Goal: Task Accomplishment & Management: Complete application form

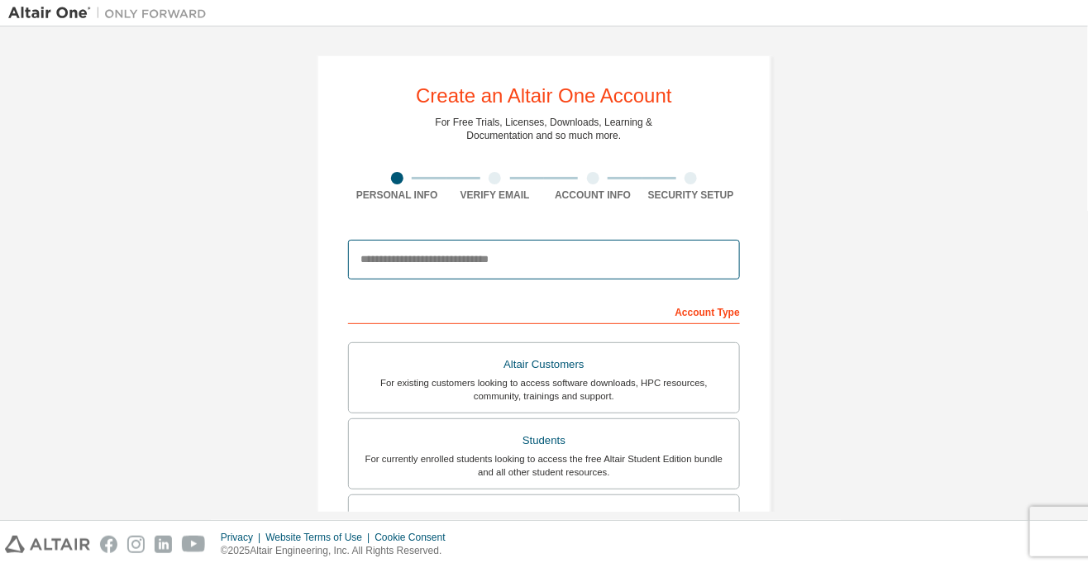
click at [544, 265] on input "email" at bounding box center [544, 260] width 392 height 40
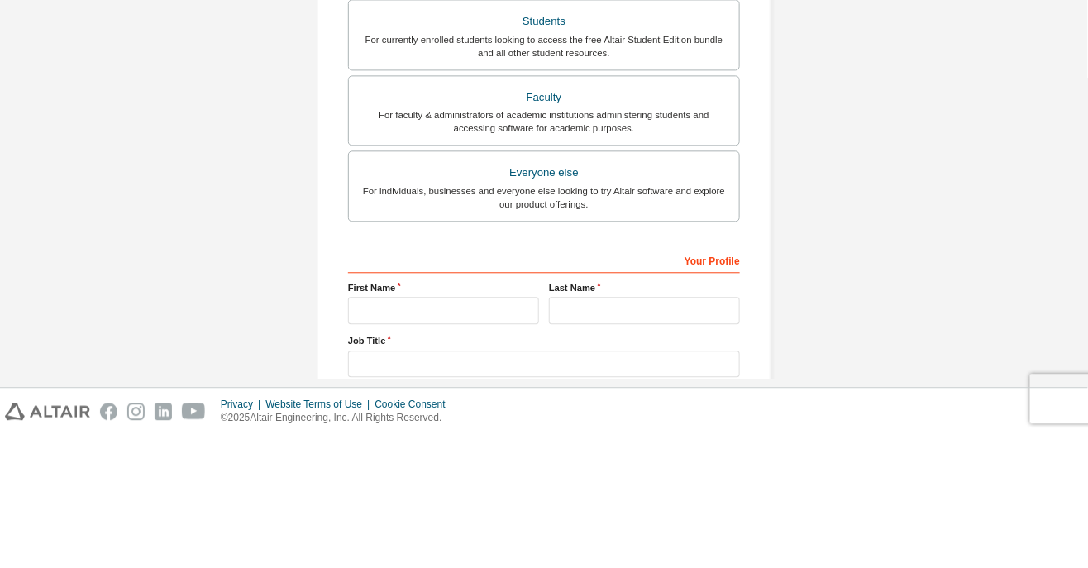
scroll to position [286, 0]
click at [648, 308] on div "Everyone else" at bounding box center [544, 305] width 371 height 23
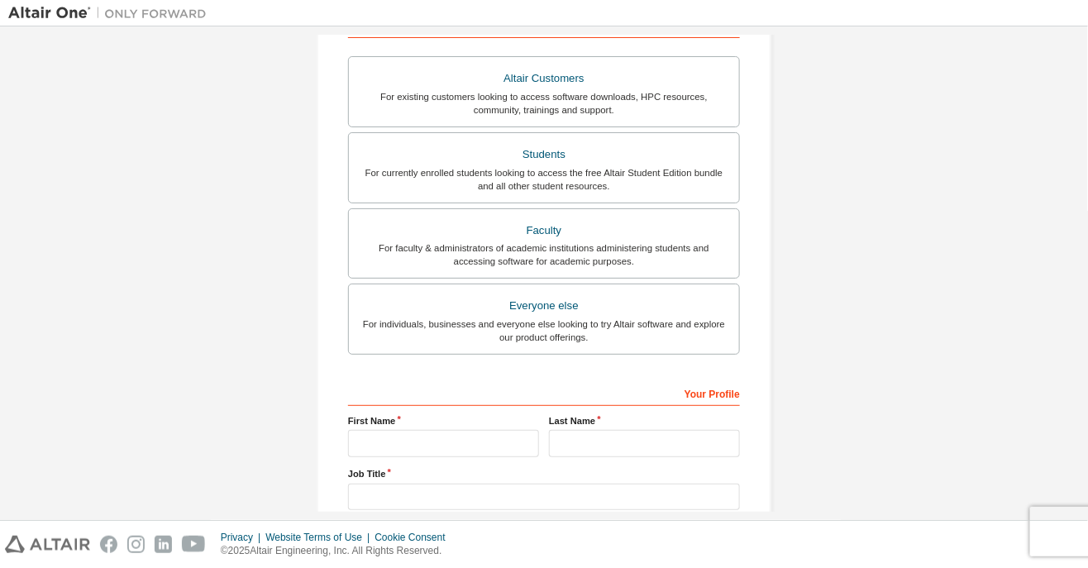
click at [625, 160] on div "Students" at bounding box center [544, 154] width 371 height 23
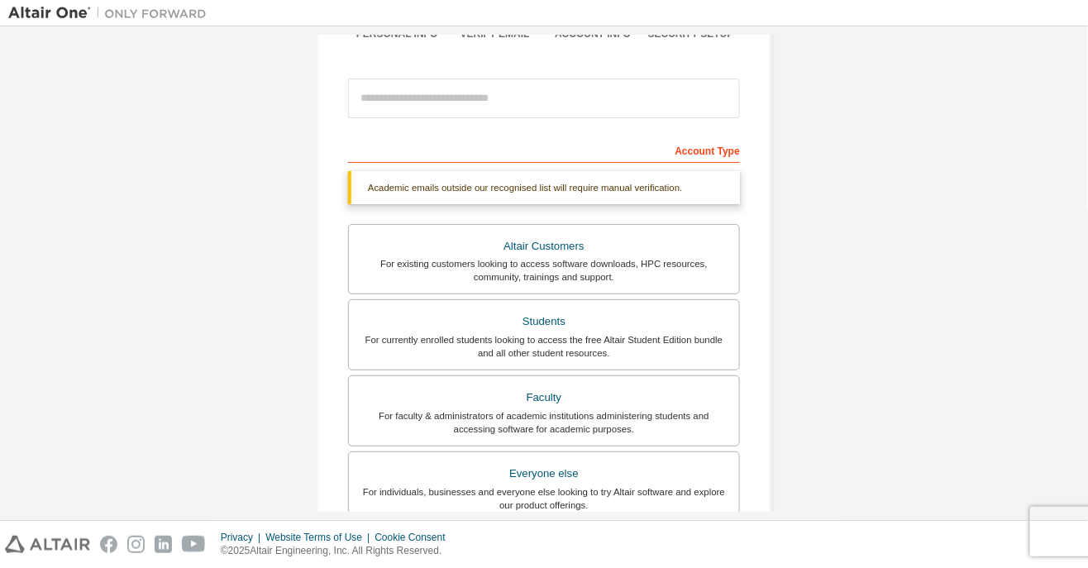
scroll to position [162, 0]
click at [627, 438] on label "Faculty For faculty & administrators of academic institutions administering stu…" at bounding box center [544, 410] width 392 height 71
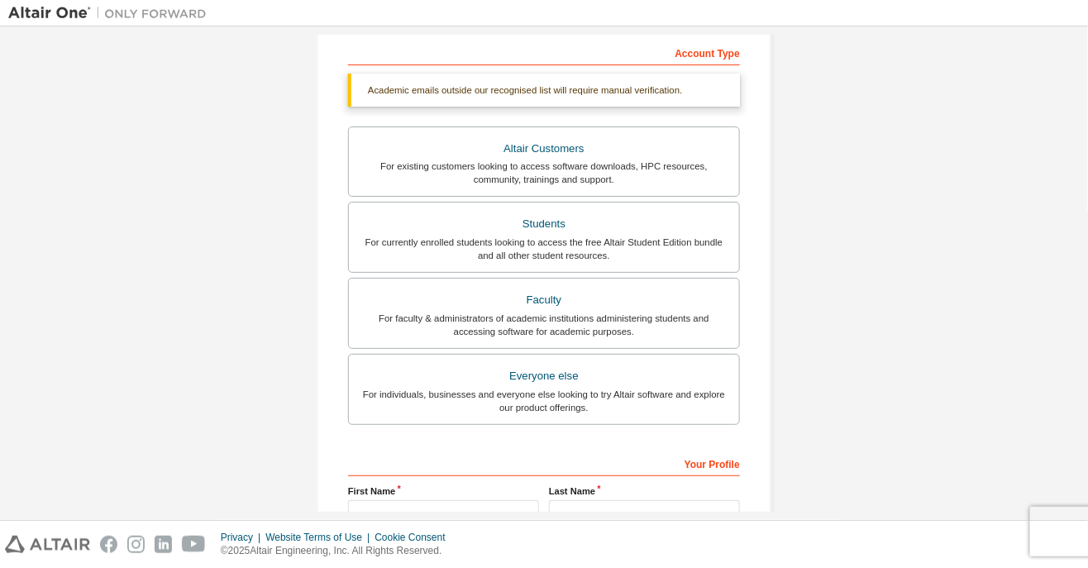
scroll to position [258, 0]
click at [639, 402] on div "For individuals, businesses and everyone else looking to try Altair software an…" at bounding box center [544, 402] width 371 height 26
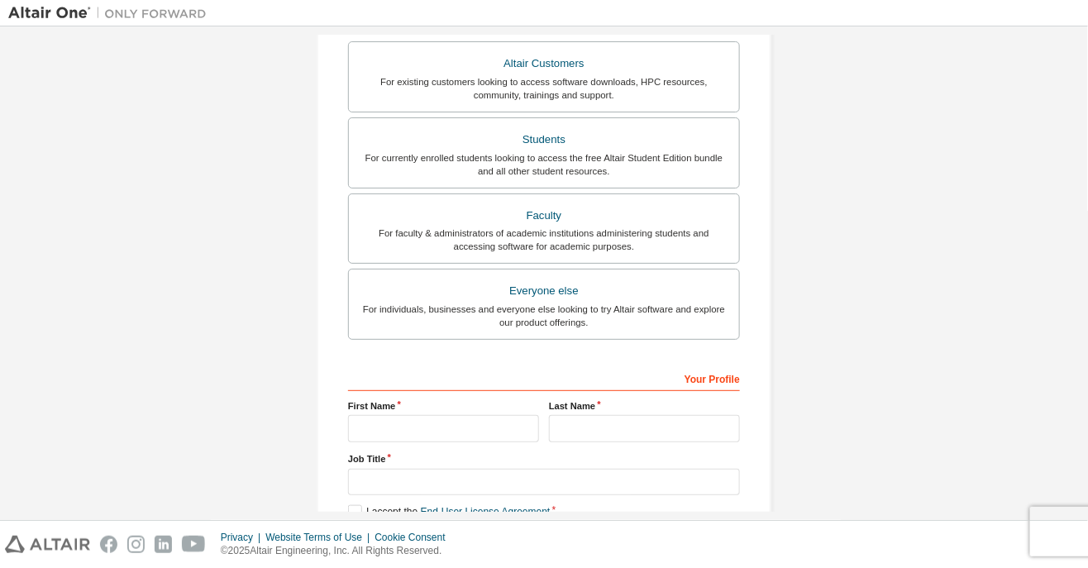
scroll to position [323, 0]
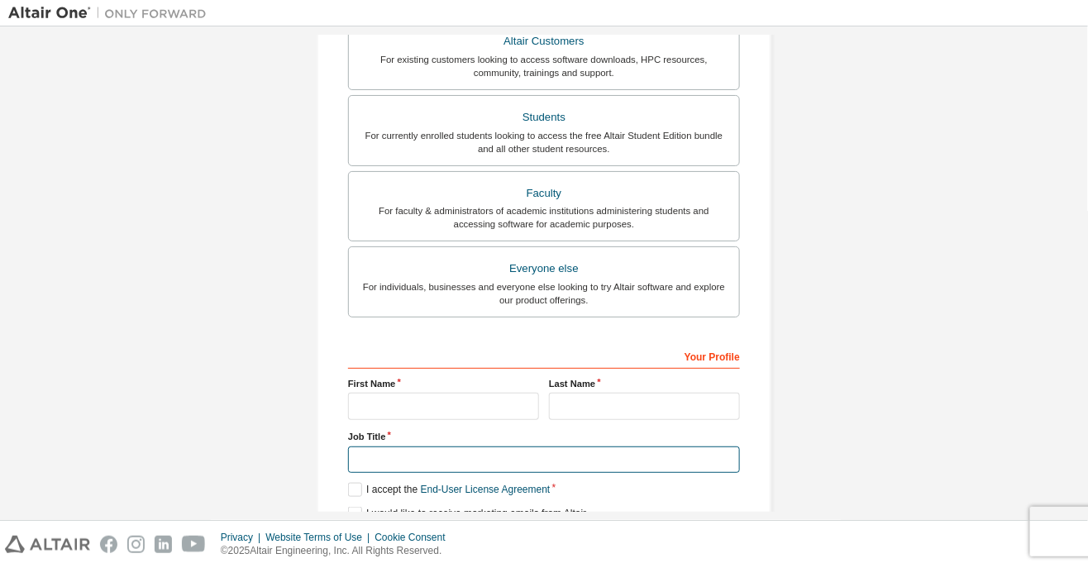
click at [427, 457] on input "text" at bounding box center [544, 460] width 392 height 27
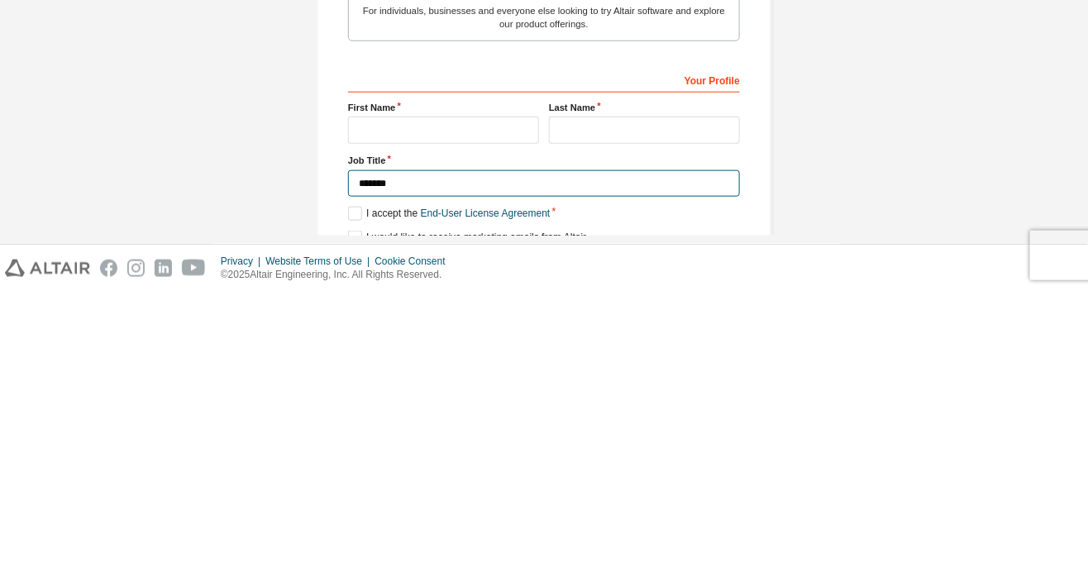
type input "*******"
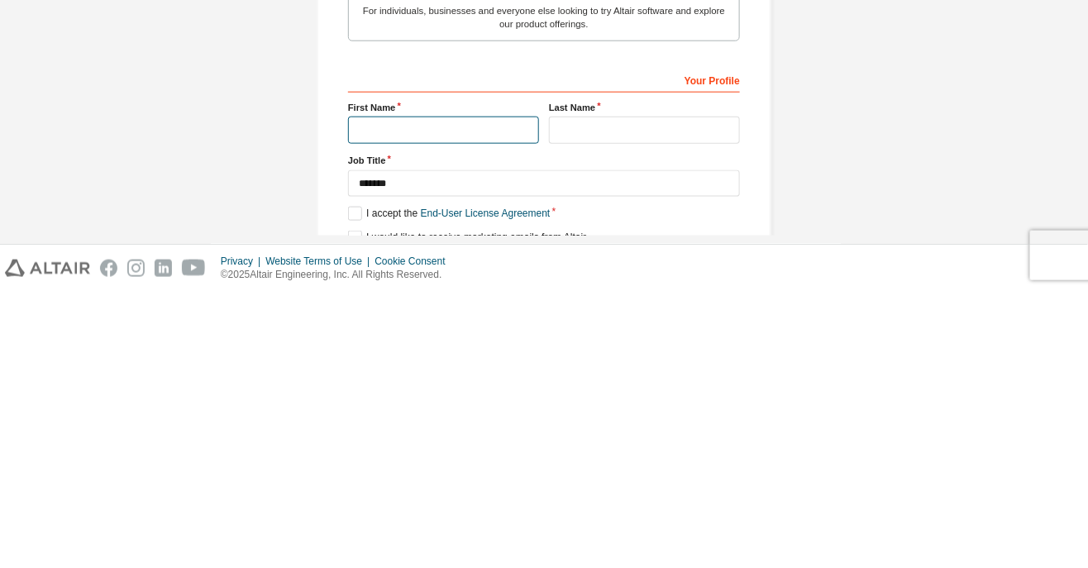
click at [428, 404] on input "text" at bounding box center [443, 406] width 191 height 27
type input "*******"
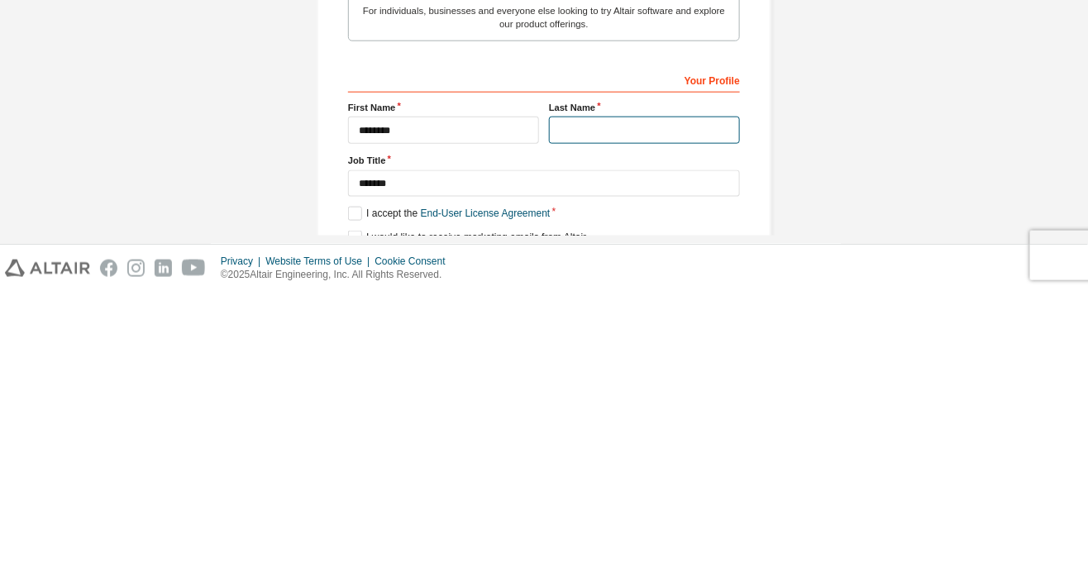
click at [652, 404] on input "text" at bounding box center [644, 406] width 191 height 27
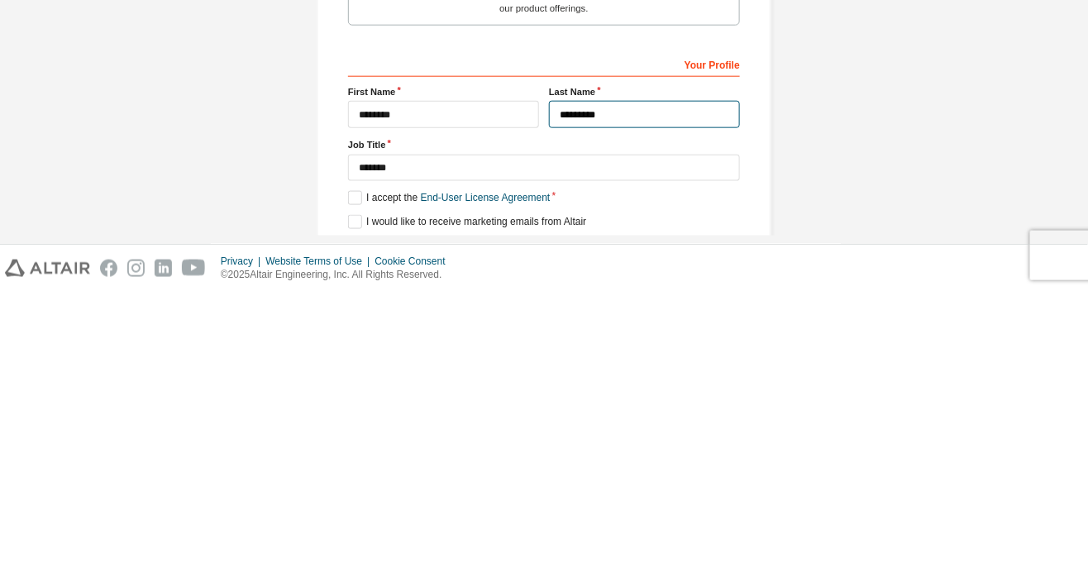
type input "*********"
click at [352, 467] on label "I accept the End-User License Agreement" at bounding box center [449, 474] width 202 height 14
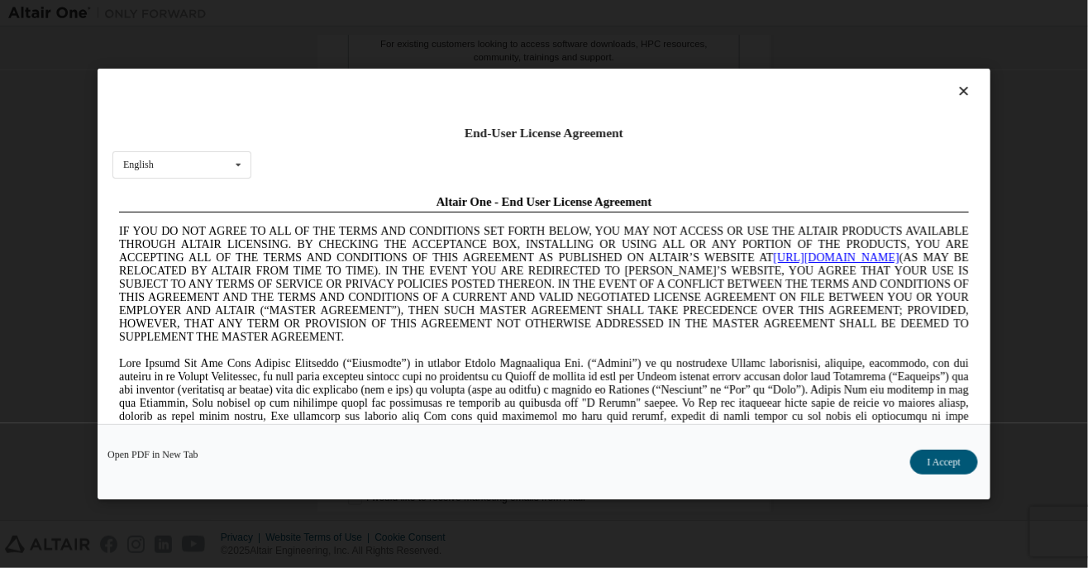
scroll to position [0, 0]
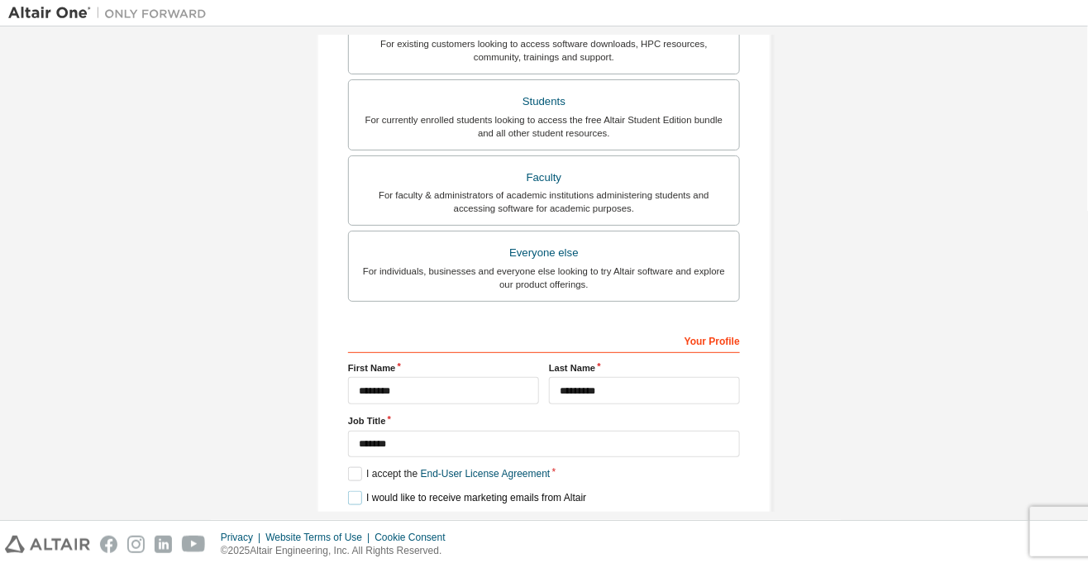
click at [352, 496] on label "I would like to receive marketing emails from Altair" at bounding box center [467, 498] width 238 height 14
click at [538, 515] on div "Next" at bounding box center [544, 527] width 392 height 25
click at [524, 535] on div "Create an Altair One Account For Free Trials, Licenses, Downloads, Learning & D…" at bounding box center [544, 133] width 455 height 836
click at [538, 521] on div "Next" at bounding box center [544, 527] width 392 height 25
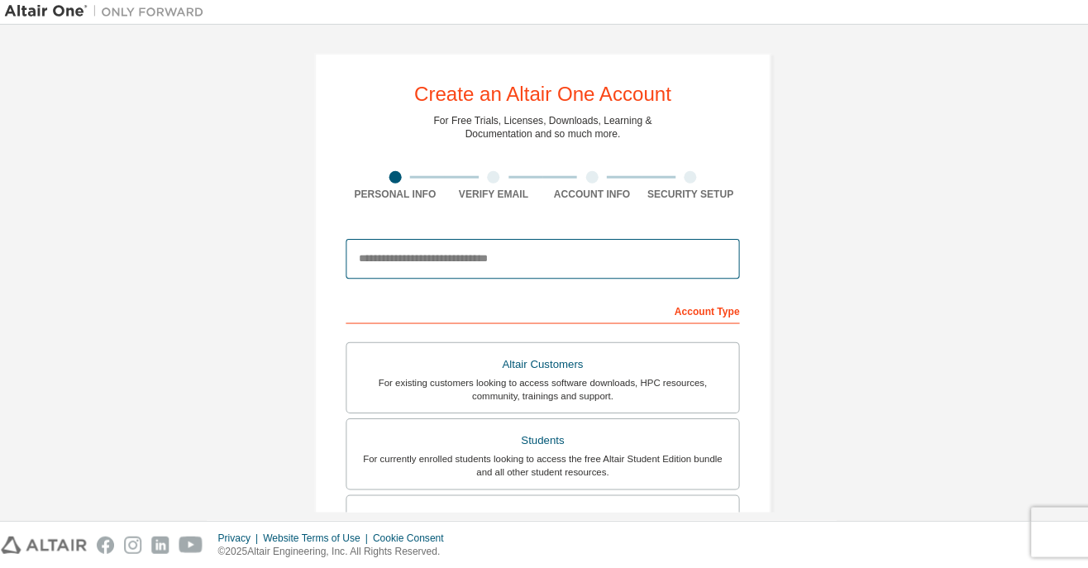
click at [543, 253] on input "email" at bounding box center [544, 260] width 392 height 40
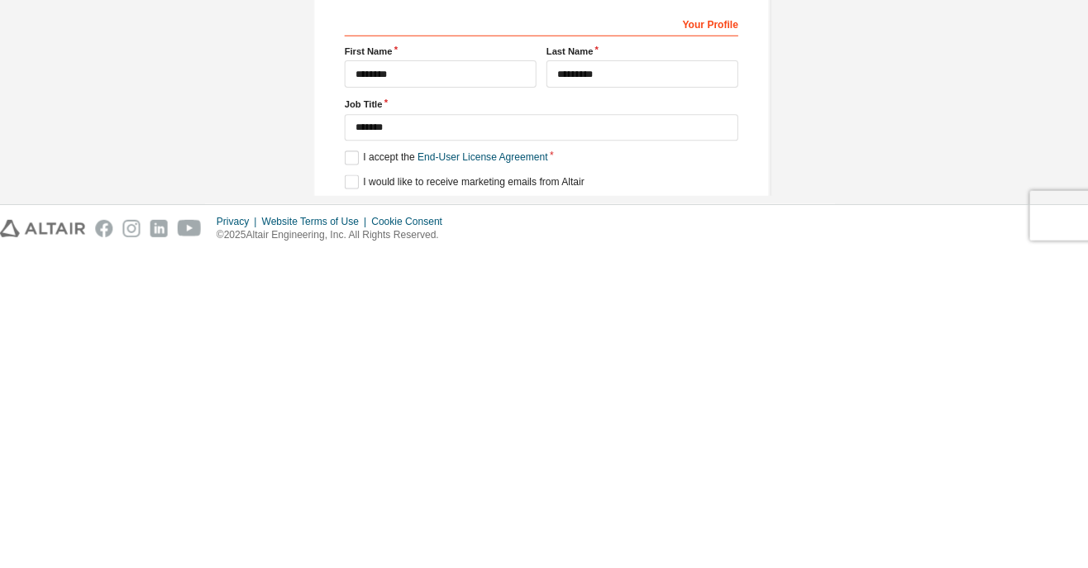
type input "*****"
click at [549, 496] on div "Create an Altair One Account For Free Trials, Licenses, Downloads, Learning & D…" at bounding box center [544, 134] width 495 height 876
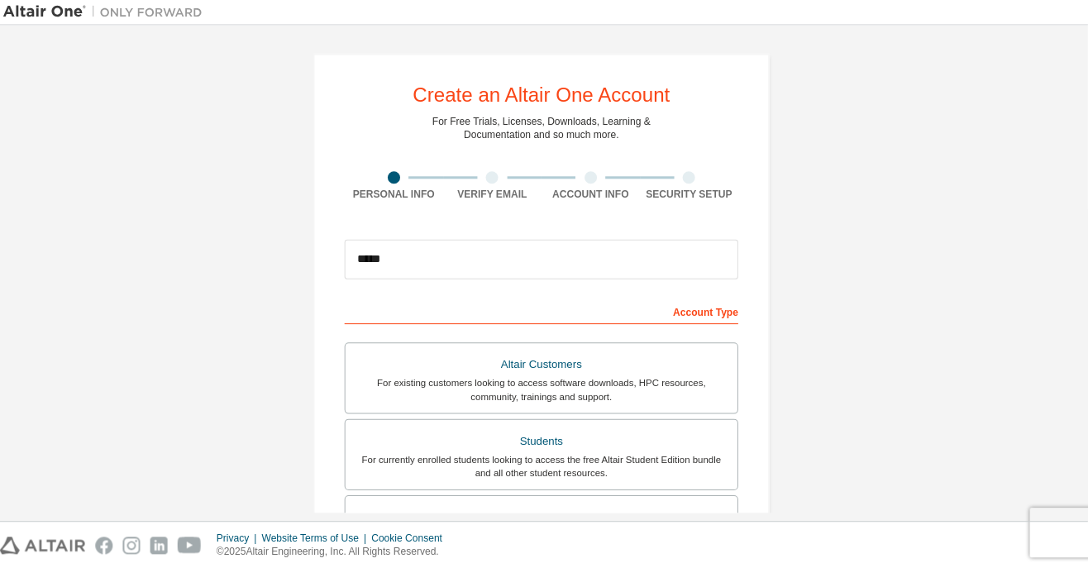
scroll to position [47, 0]
click at [497, 121] on div "Create an Altair One Account For Free Trials, Licenses, Downloads, Learning & D…" at bounding box center [544, 473] width 455 height 836
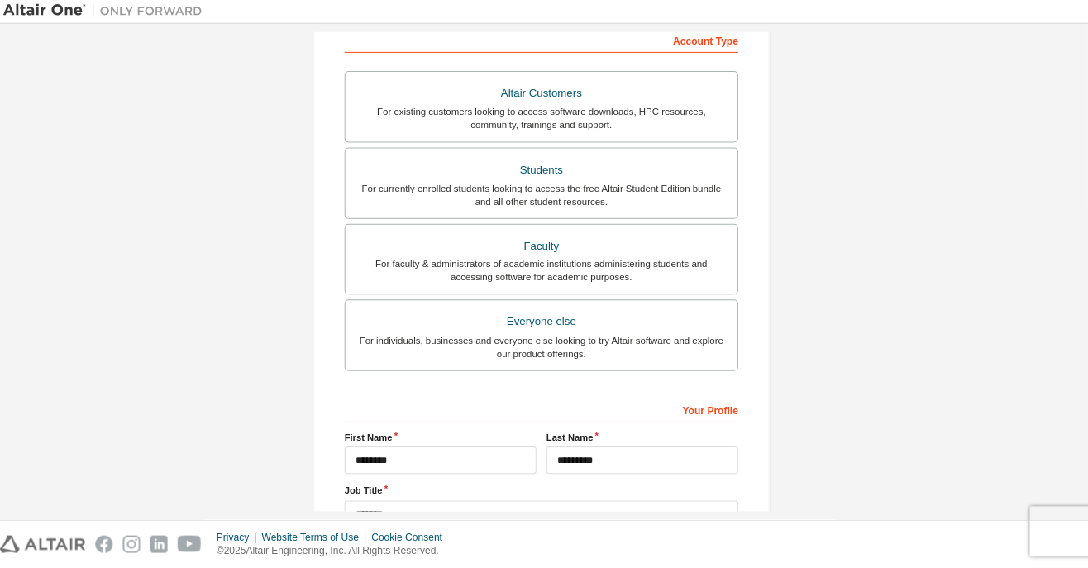
scroll to position [339, 0]
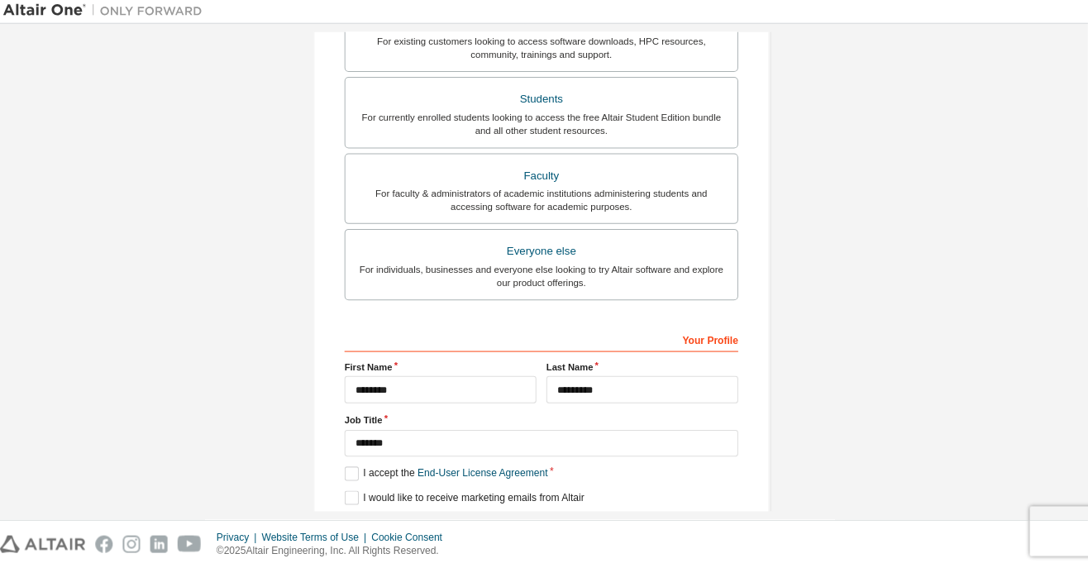
click at [547, 515] on div "Next" at bounding box center [544, 527] width 392 height 25
click at [546, 515] on div "Next" at bounding box center [544, 527] width 392 height 25
click at [543, 487] on div "Create an Altair One Account For Free Trials, Licenses, Downloads, Learning & D…" at bounding box center [544, 133] width 455 height 836
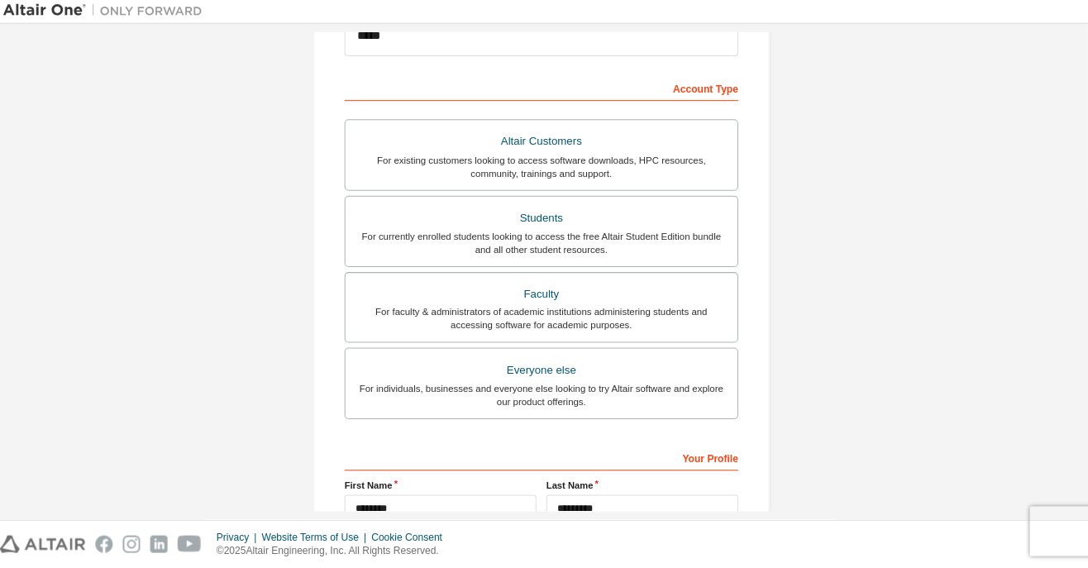
scroll to position [199, 0]
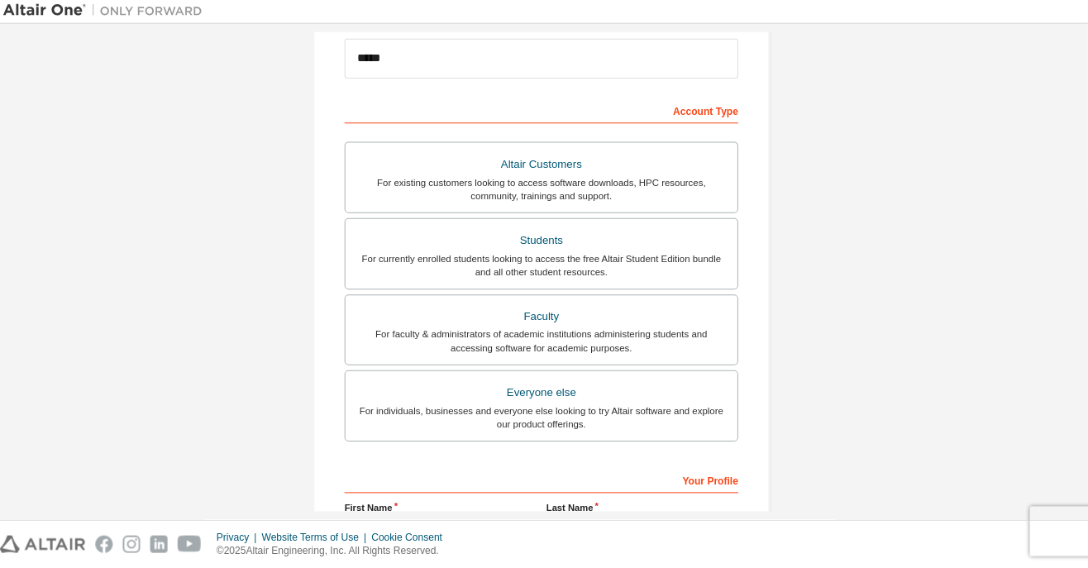
click at [572, 405] on div "For individuals, businesses and everyone else looking to try Altair software an…" at bounding box center [544, 418] width 371 height 26
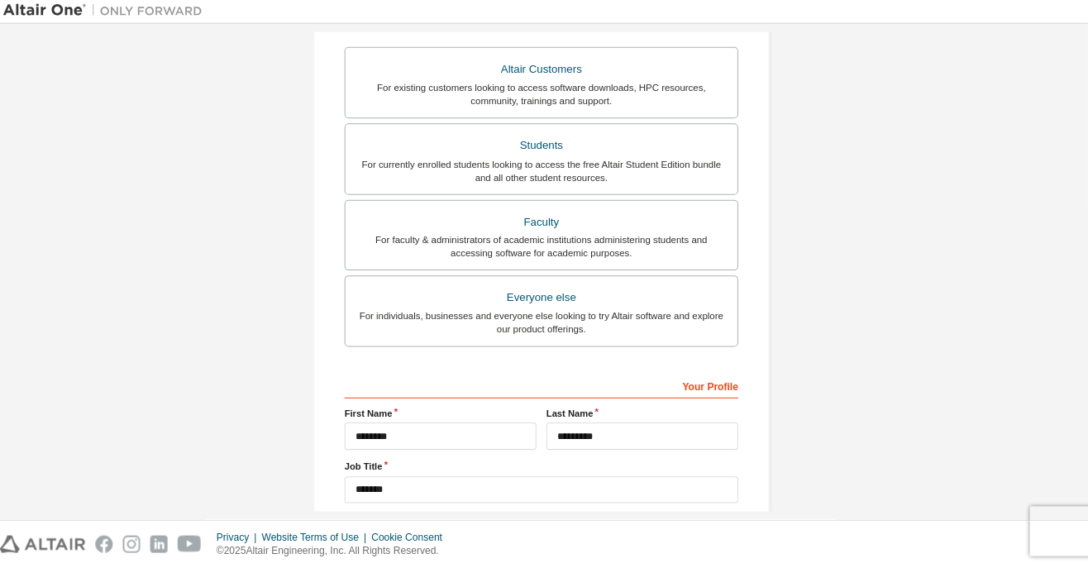
scroll to position [339, 0]
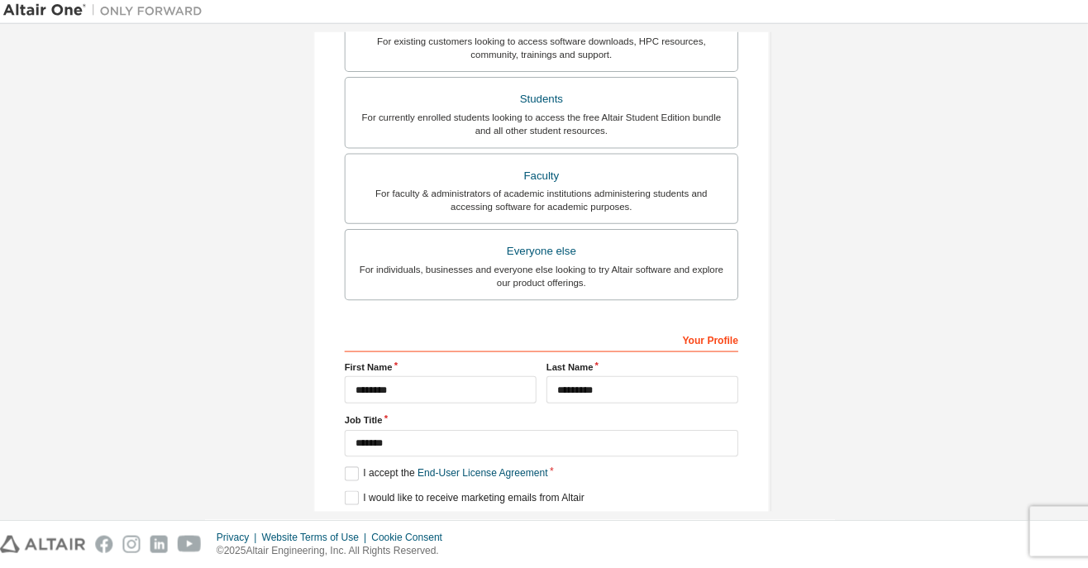
click at [541, 515] on div "Next" at bounding box center [544, 527] width 392 height 25
click at [543, 515] on div "Next" at bounding box center [544, 527] width 392 height 25
click at [540, 515] on div "Next" at bounding box center [544, 527] width 392 height 25
click at [538, 515] on div "Next" at bounding box center [544, 527] width 392 height 25
click at [537, 515] on div "Next" at bounding box center [544, 527] width 392 height 25
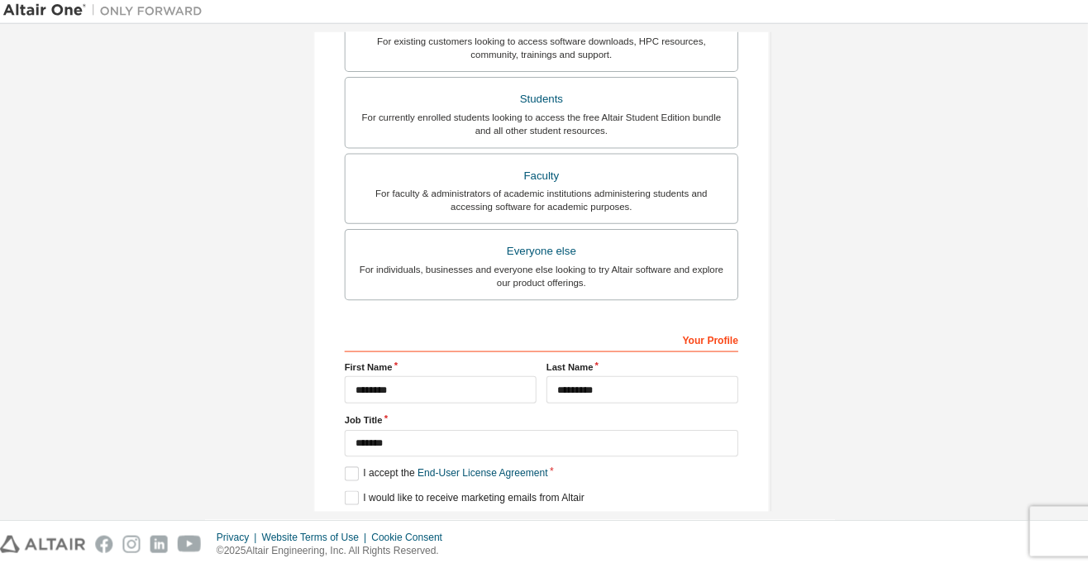
click at [538, 515] on div "Next" at bounding box center [544, 527] width 392 height 25
click at [537, 515] on div "Next" at bounding box center [544, 527] width 392 height 25
click at [536, 515] on div "Next" at bounding box center [544, 527] width 392 height 25
click at [656, 242] on div "Everyone else" at bounding box center [544, 253] width 371 height 23
click at [540, 515] on div "Next" at bounding box center [544, 527] width 392 height 25
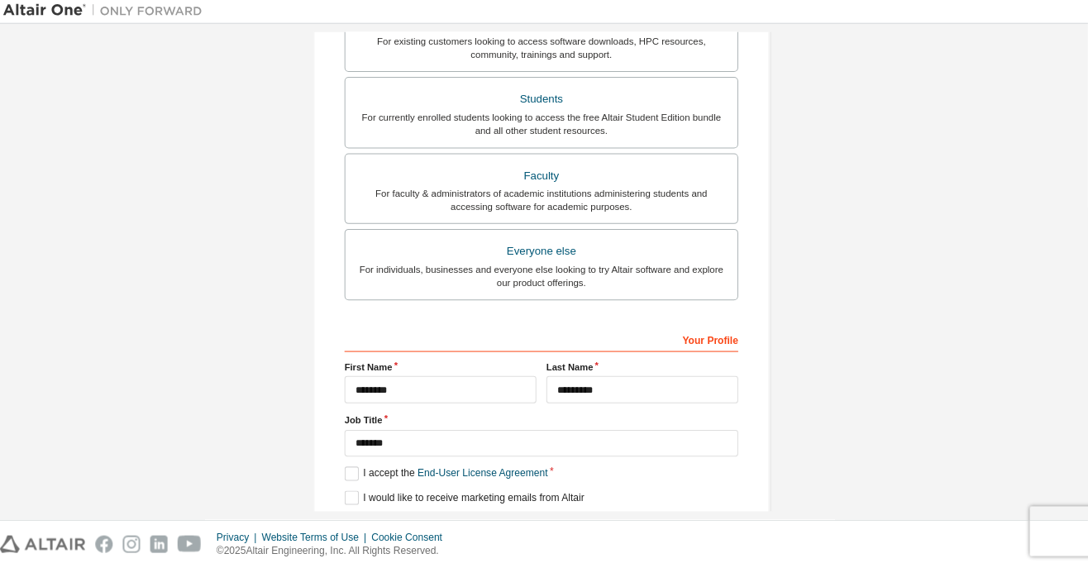
click at [549, 515] on div "Next" at bounding box center [544, 527] width 392 height 25
click at [542, 515] on div "Next" at bounding box center [544, 527] width 392 height 25
click at [539, 515] on div "Next" at bounding box center [544, 527] width 392 height 25
click at [537, 515] on div "Next" at bounding box center [544, 527] width 392 height 25
click at [348, 491] on label "I would like to receive marketing emails from Altair" at bounding box center [467, 498] width 238 height 14
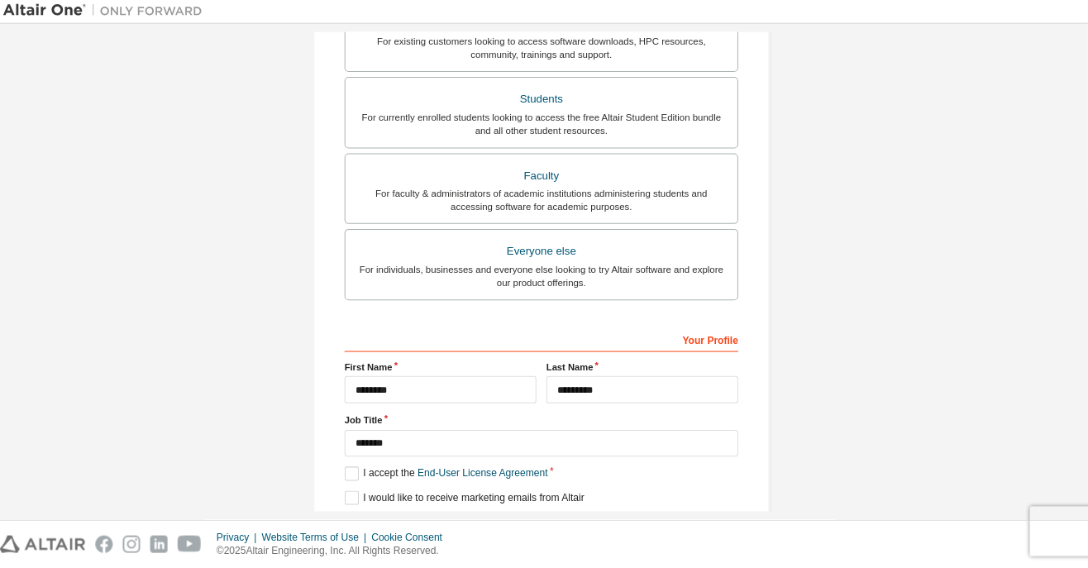
click at [537, 515] on div "Next" at bounding box center [544, 527] width 392 height 25
click at [348, 467] on label "I accept the End-User License Agreement" at bounding box center [449, 474] width 202 height 14
click at [353, 467] on label "I accept the End-User License Agreement" at bounding box center [449, 474] width 202 height 14
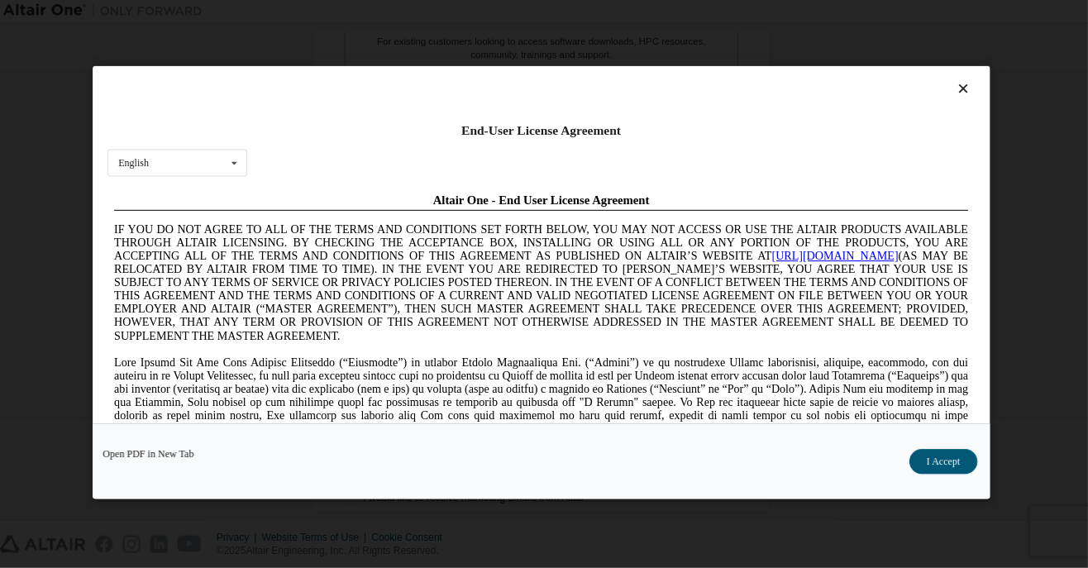
scroll to position [0, 0]
click at [931, 474] on button "I Accept" at bounding box center [945, 462] width 68 height 25
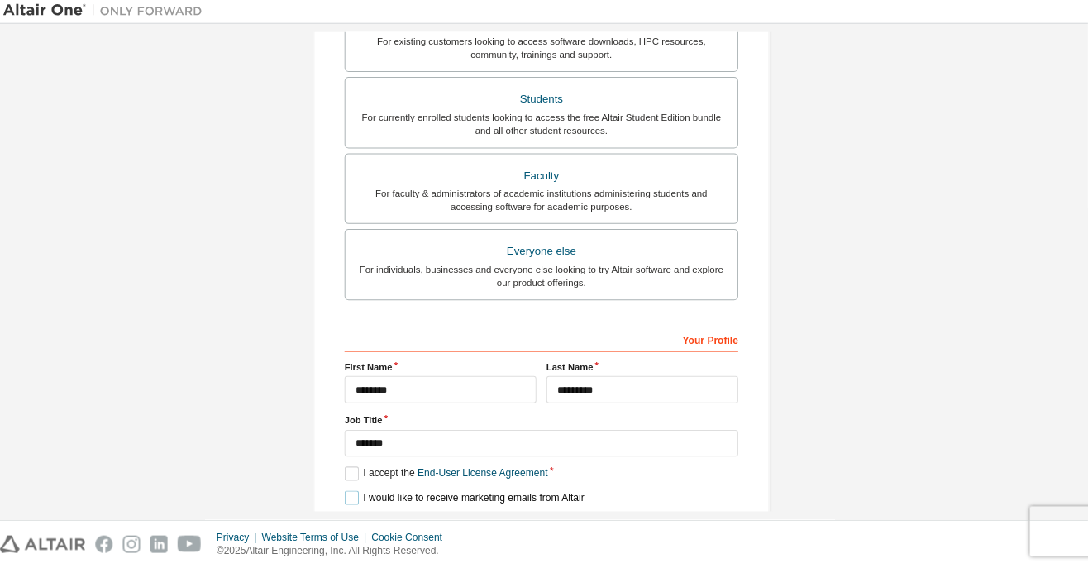
click at [348, 491] on label "I would like to receive marketing emails from Altair" at bounding box center [467, 498] width 238 height 14
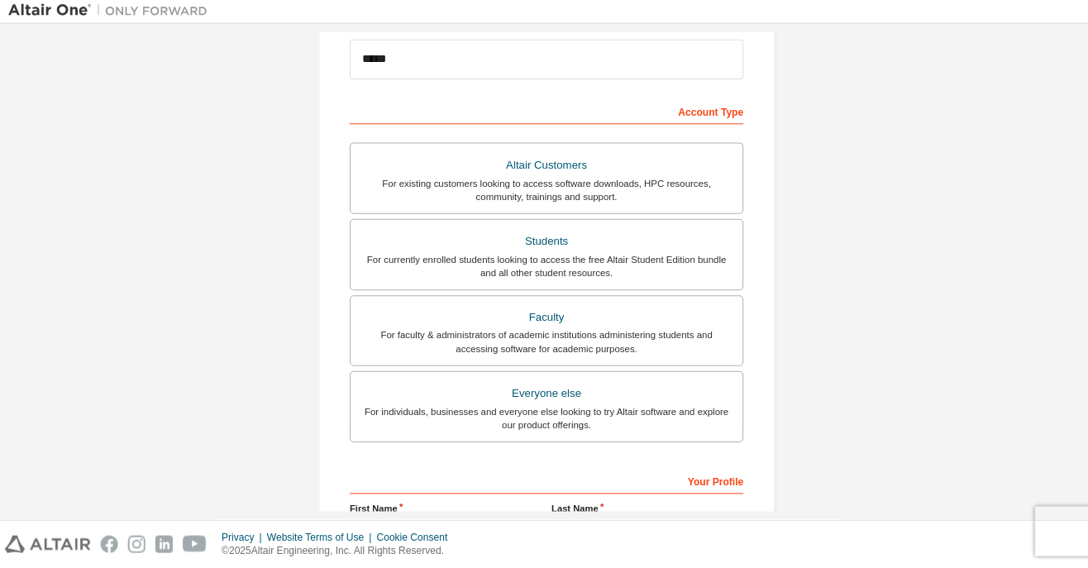
scroll to position [339, 0]
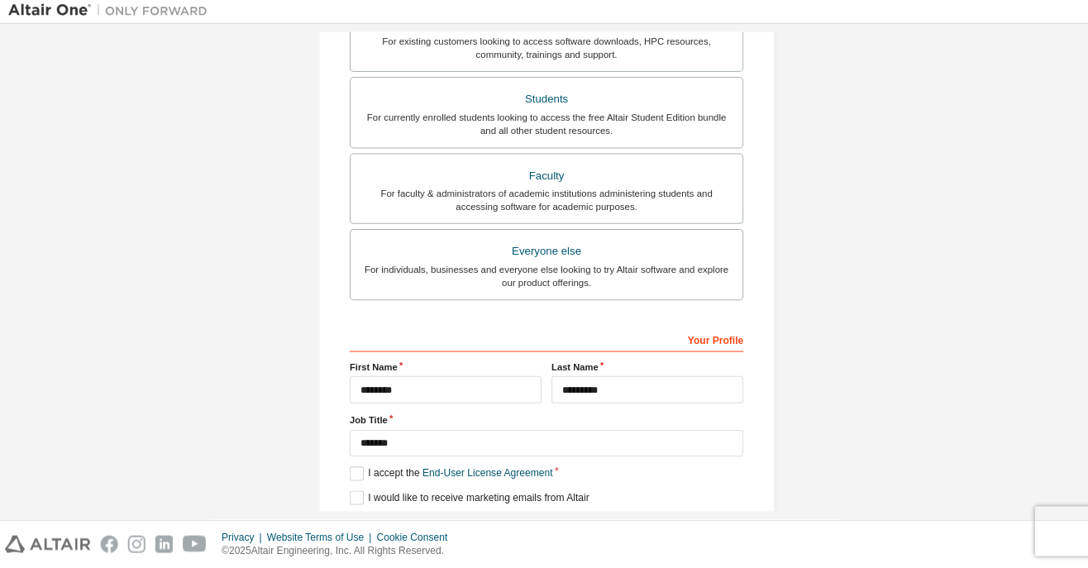
click at [539, 515] on div "Next" at bounding box center [544, 527] width 392 height 25
click at [533, 515] on div "Next" at bounding box center [544, 527] width 392 height 25
click at [538, 515] on div "Next" at bounding box center [544, 527] width 392 height 25
click at [533, 515] on div "Next" at bounding box center [544, 527] width 392 height 25
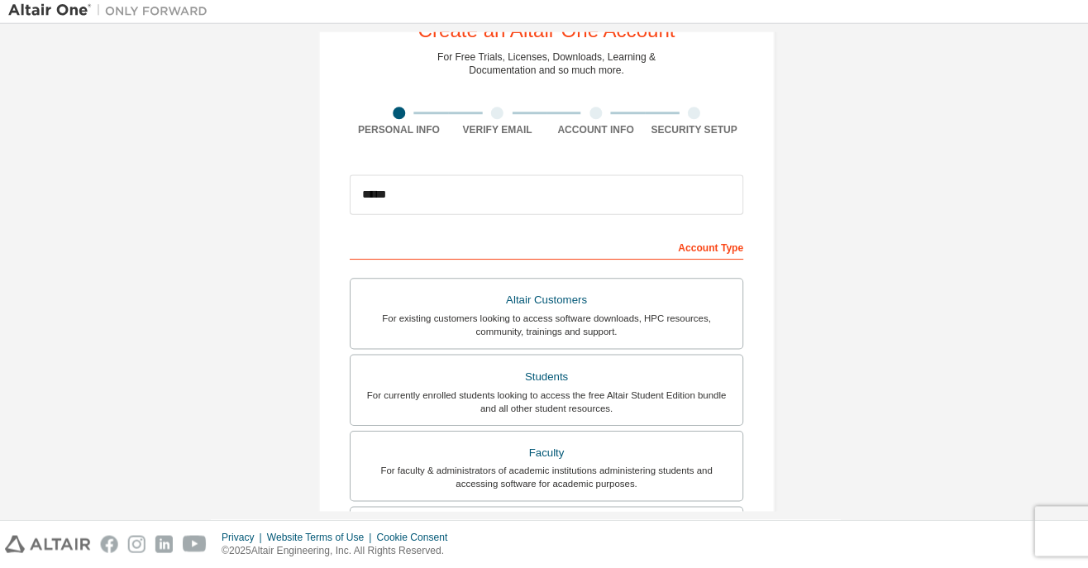
scroll to position [0, 0]
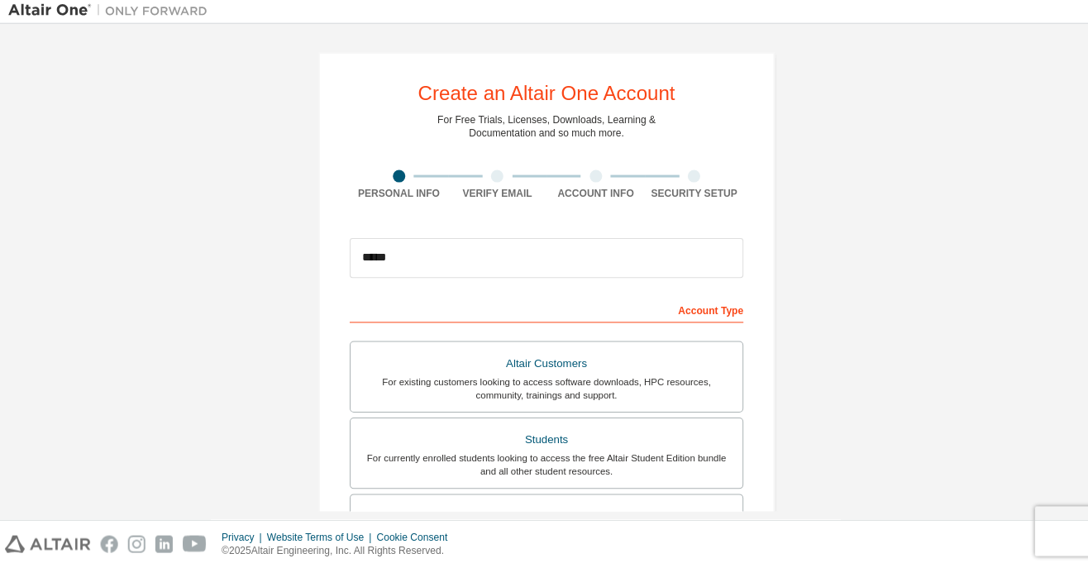
click at [484, 172] on div at bounding box center [496, 178] width 98 height 12
click at [494, 172] on div "Verify Email" at bounding box center [496, 187] width 98 height 30
click at [157, 553] on img at bounding box center [163, 544] width 17 height 17
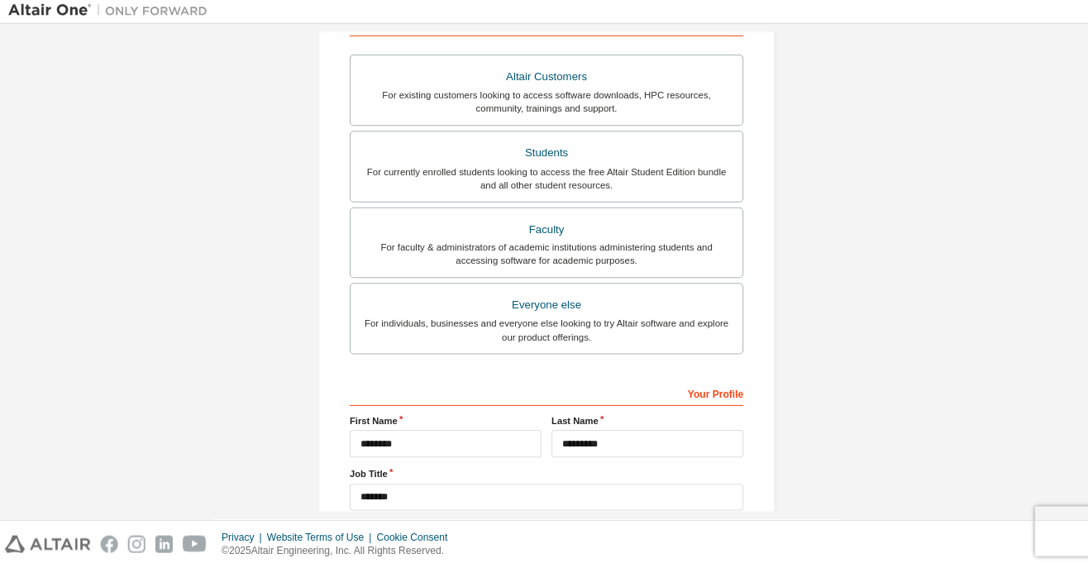
scroll to position [289, 0]
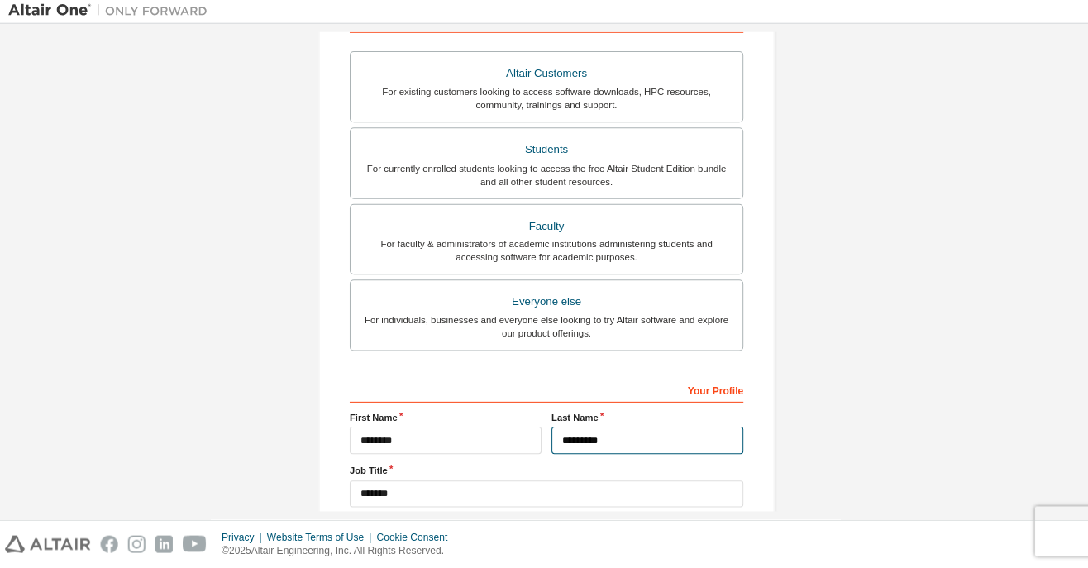
click at [725, 428] on input "*********" at bounding box center [644, 441] width 191 height 27
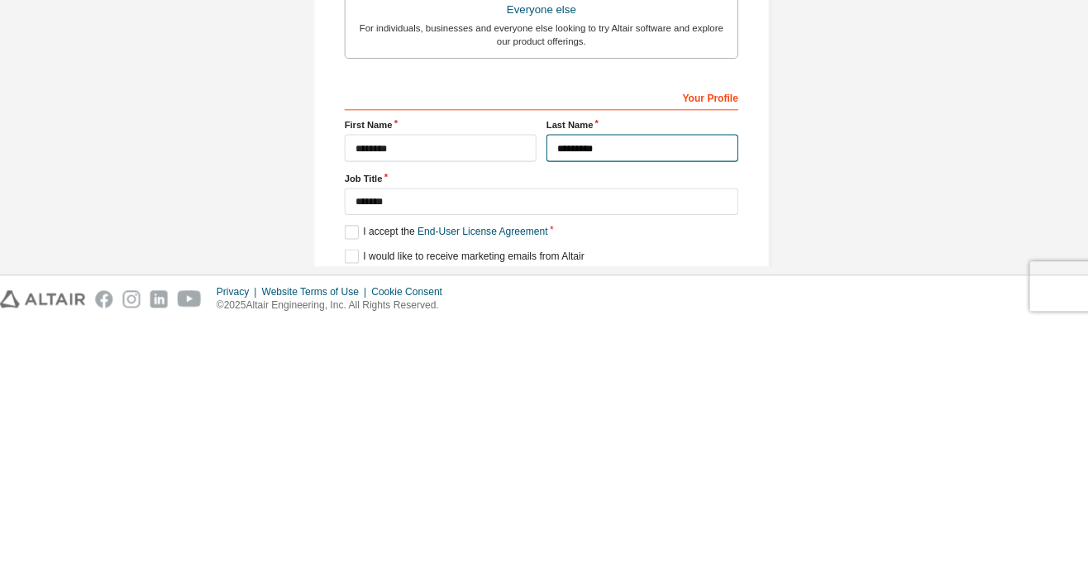
scroll to position [339, 0]
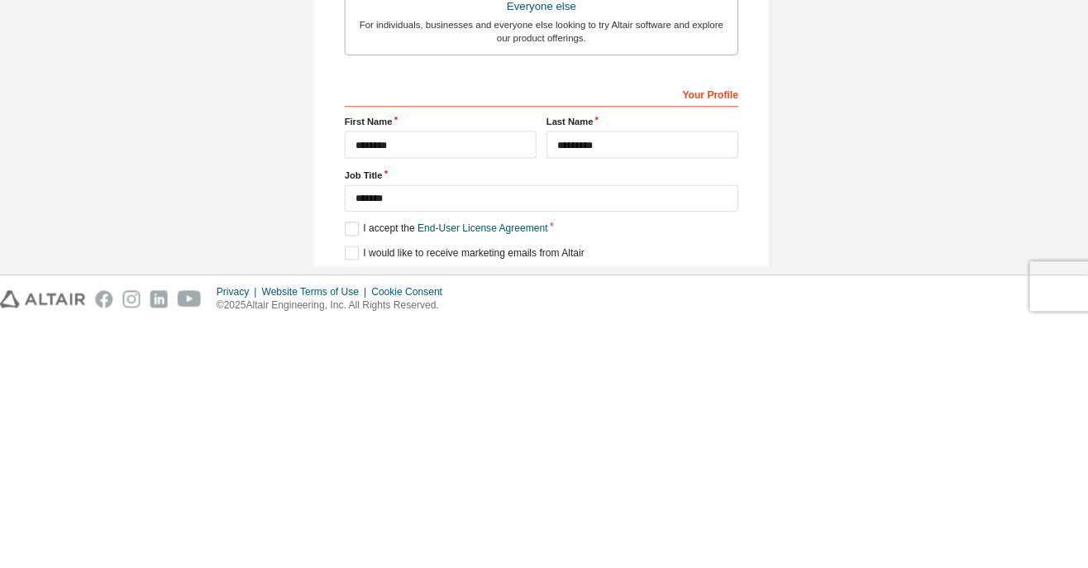
click at [548, 515] on div "Next" at bounding box center [544, 527] width 392 height 25
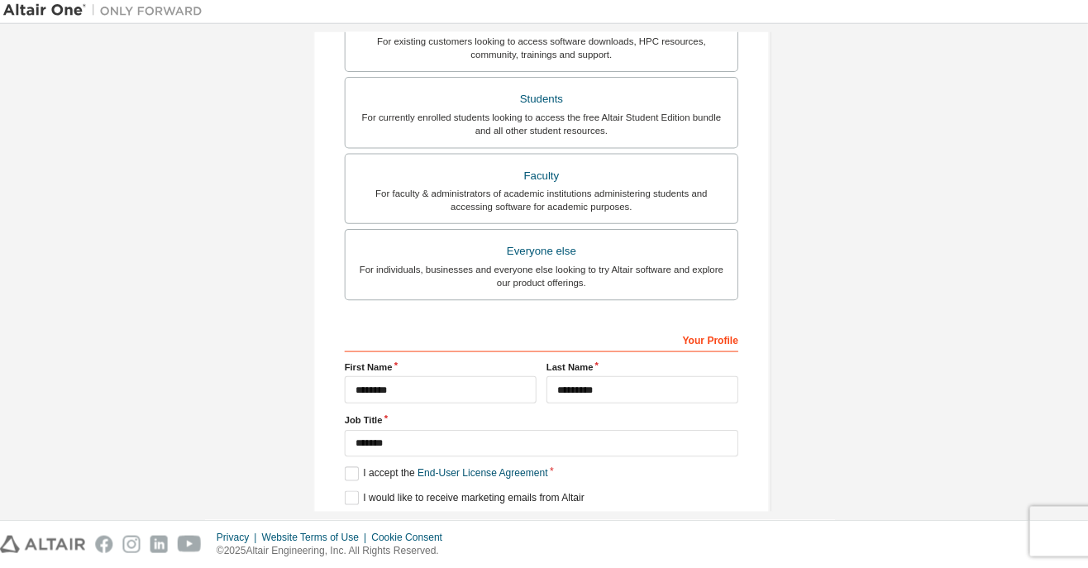
click at [543, 265] on div "For individuals, businesses and everyone else looking to try Altair software an…" at bounding box center [544, 278] width 371 height 26
click at [548, 515] on div "Next" at bounding box center [544, 527] width 392 height 25
click at [540, 515] on div "Next" at bounding box center [544, 527] width 392 height 25
click at [539, 515] on div "Next" at bounding box center [544, 527] width 392 height 25
click at [537, 515] on div "Next" at bounding box center [544, 527] width 392 height 25
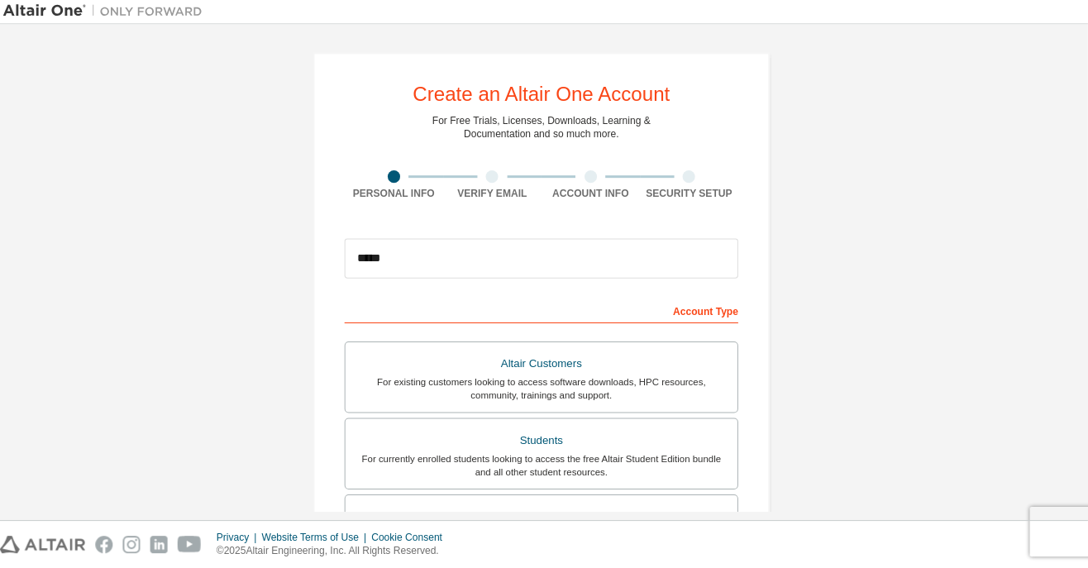
scroll to position [40, 0]
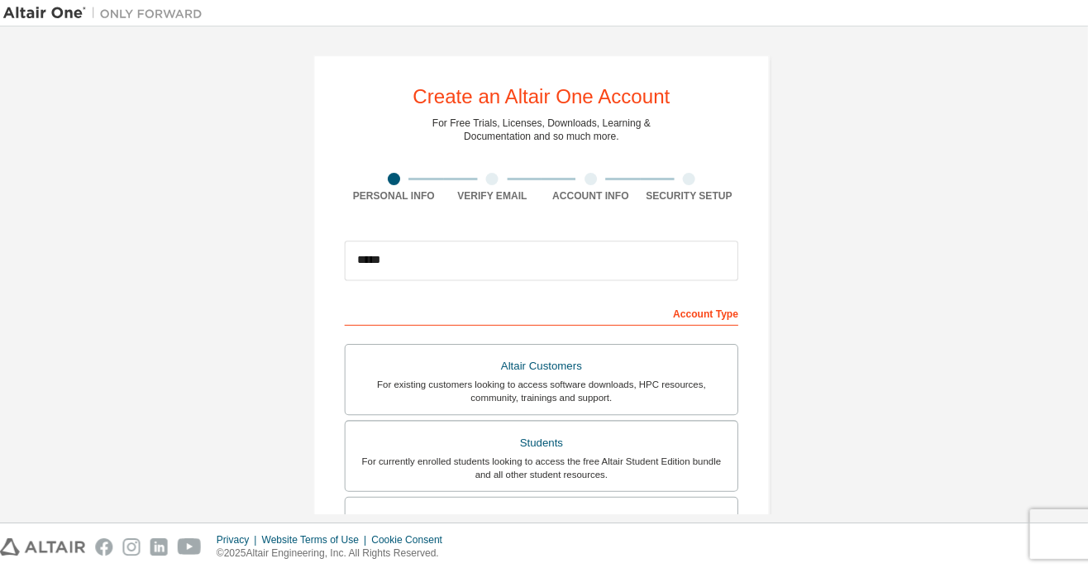
click at [647, 505] on div "Faculty" at bounding box center [544, 516] width 371 height 23
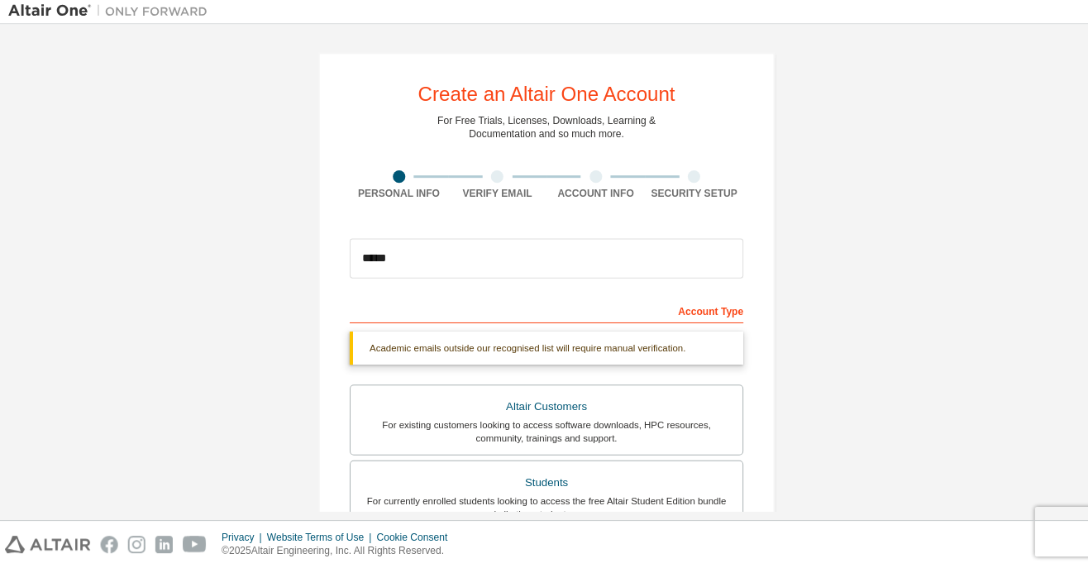
scroll to position [0, 0]
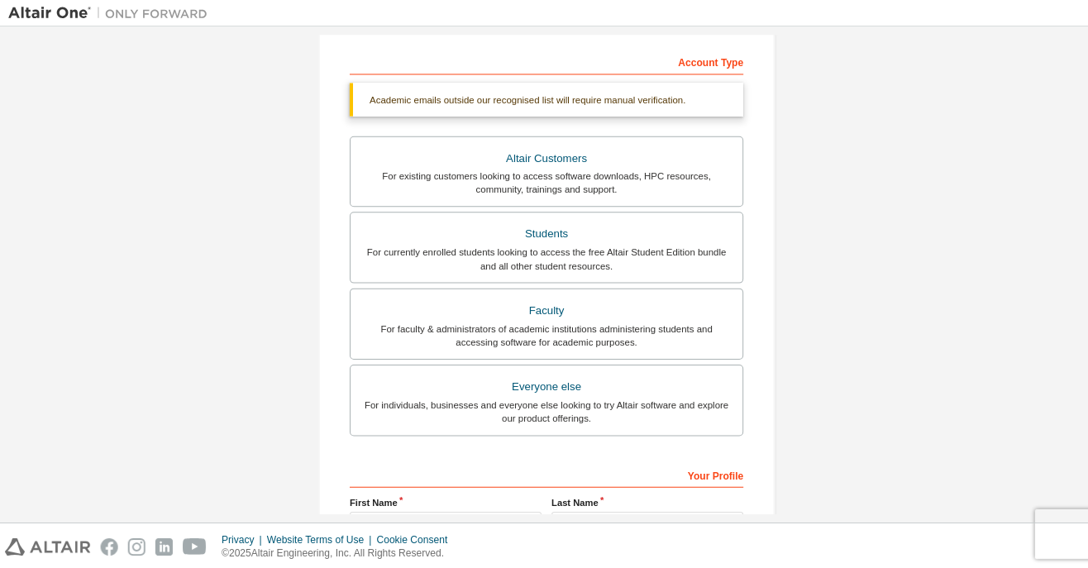
click at [604, 398] on div "For individuals, businesses and everyone else looking to try Altair software an…" at bounding box center [544, 410] width 371 height 26
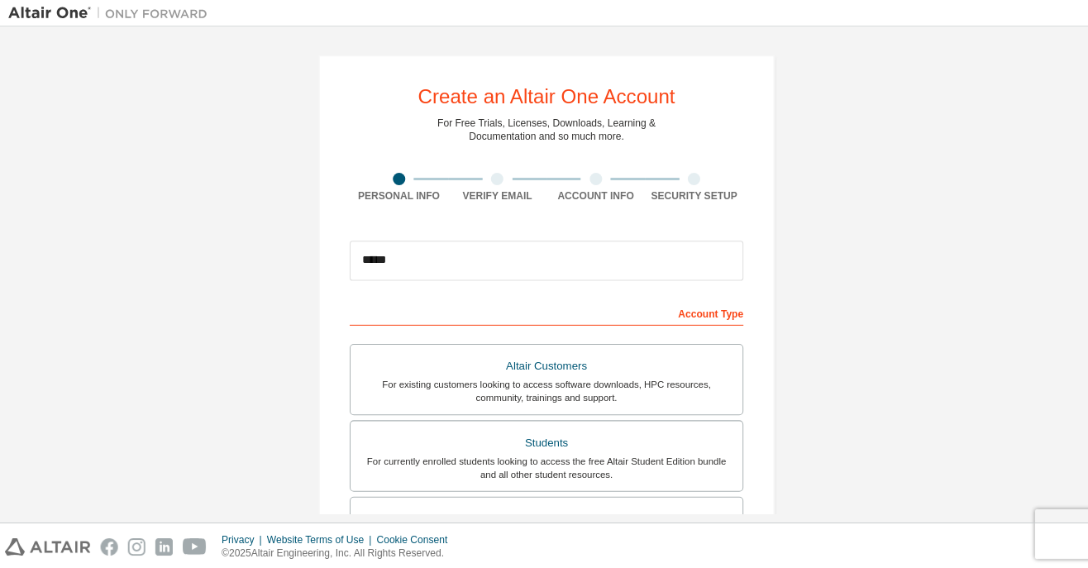
click at [498, 190] on div "Verify Email" at bounding box center [496, 195] width 98 height 13
click at [501, 187] on div "Verify Email" at bounding box center [496, 187] width 98 height 30
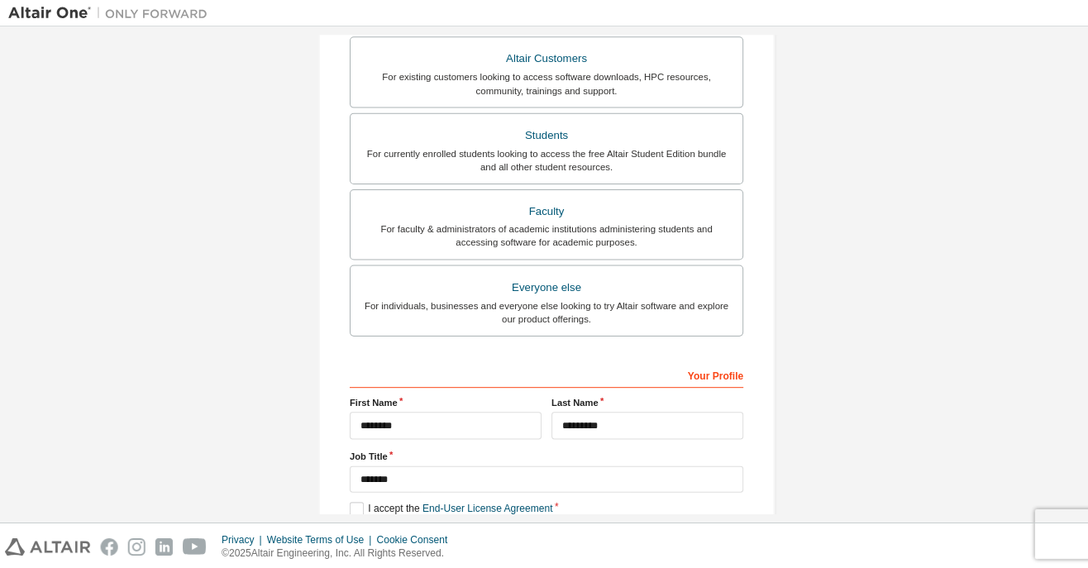
scroll to position [339, 0]
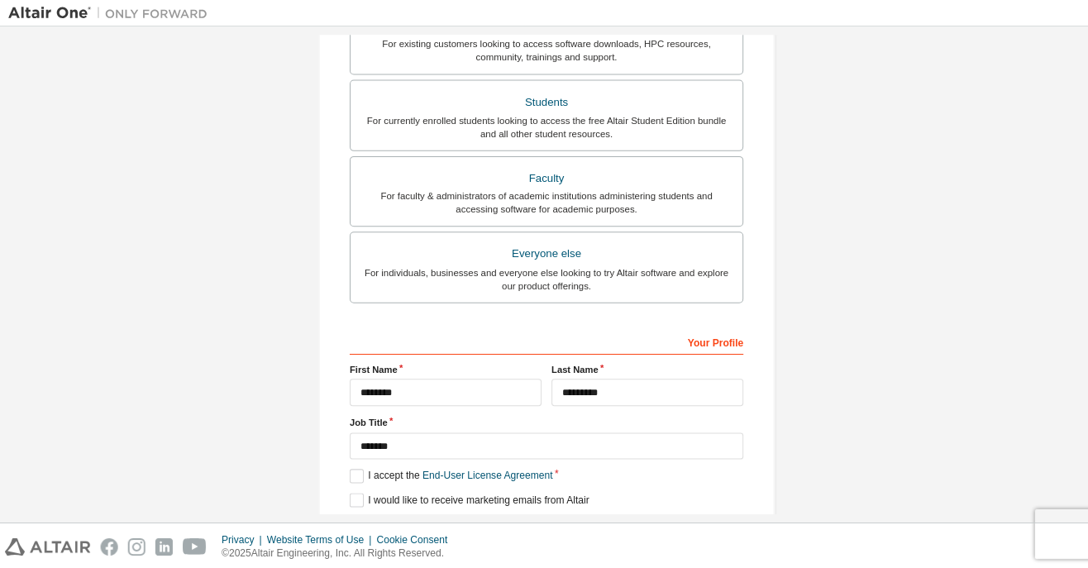
click at [550, 523] on div "Next" at bounding box center [544, 527] width 392 height 25
click at [547, 527] on div "Next" at bounding box center [544, 527] width 392 height 25
click at [548, 524] on div "Next" at bounding box center [544, 527] width 392 height 25
click at [357, 467] on label "I accept the End-User License Agreement" at bounding box center [449, 474] width 202 height 14
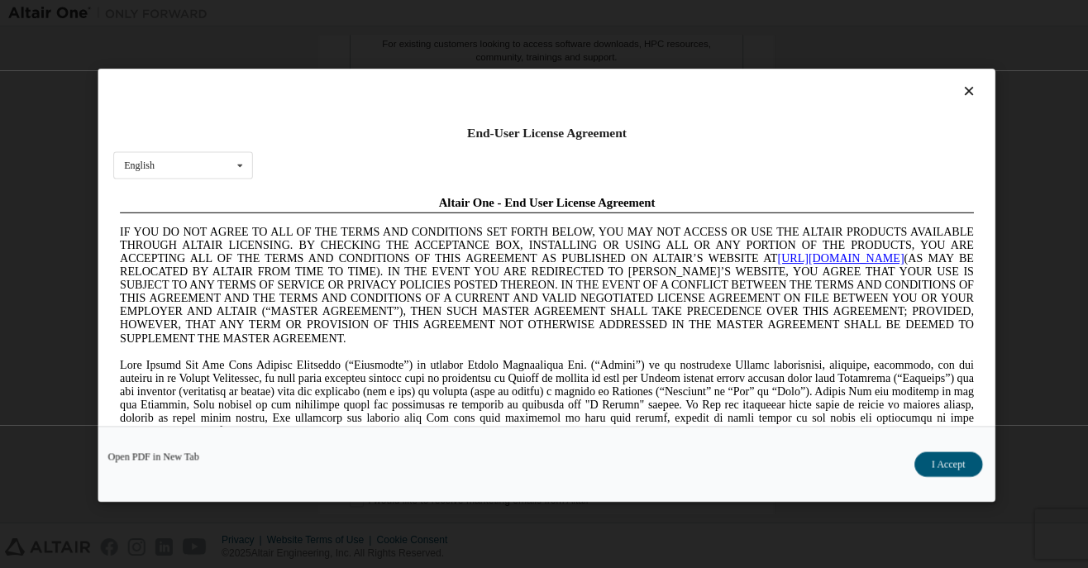
scroll to position [0, 0]
click at [969, 475] on button "I Accept" at bounding box center [945, 462] width 68 height 25
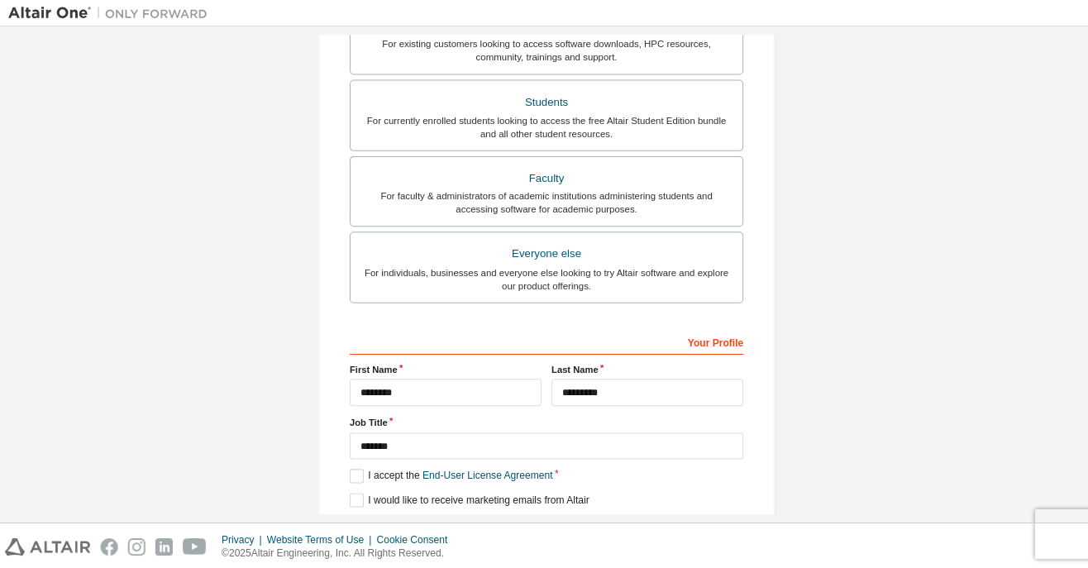
click at [539, 530] on div "Next" at bounding box center [544, 527] width 392 height 25
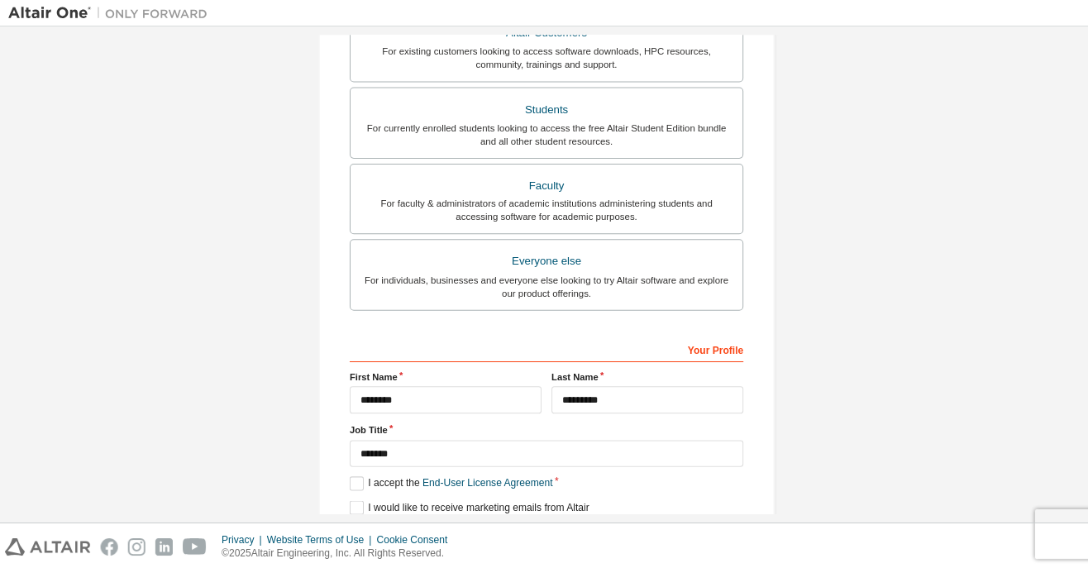
scroll to position [331, 0]
click at [541, 530] on div "Next" at bounding box center [544, 536] width 392 height 25
click at [540, 531] on div "Next" at bounding box center [544, 536] width 392 height 25
click at [539, 531] on div "Next" at bounding box center [544, 536] width 392 height 25
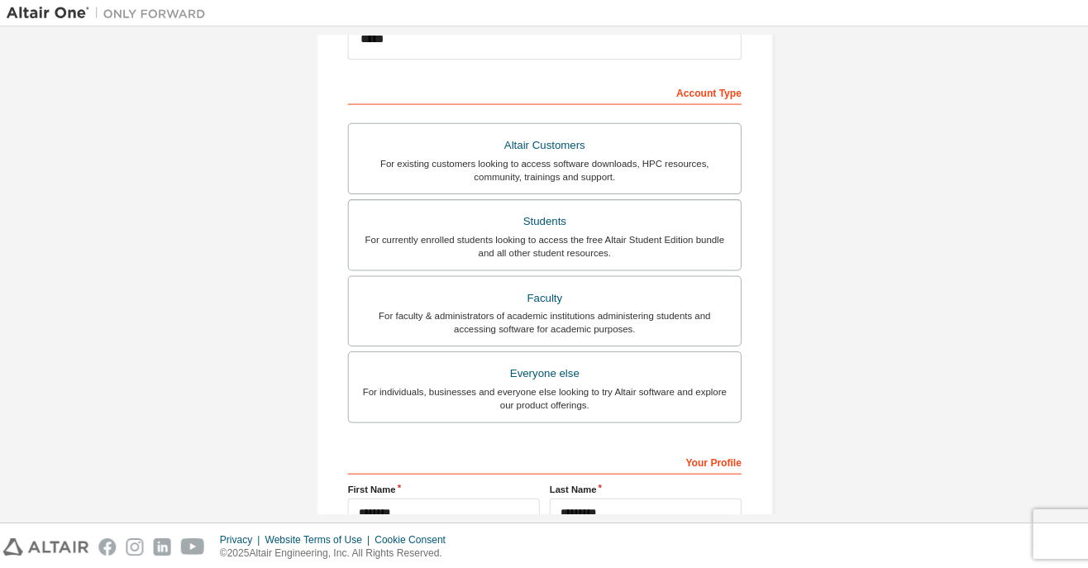
scroll to position [0, 0]
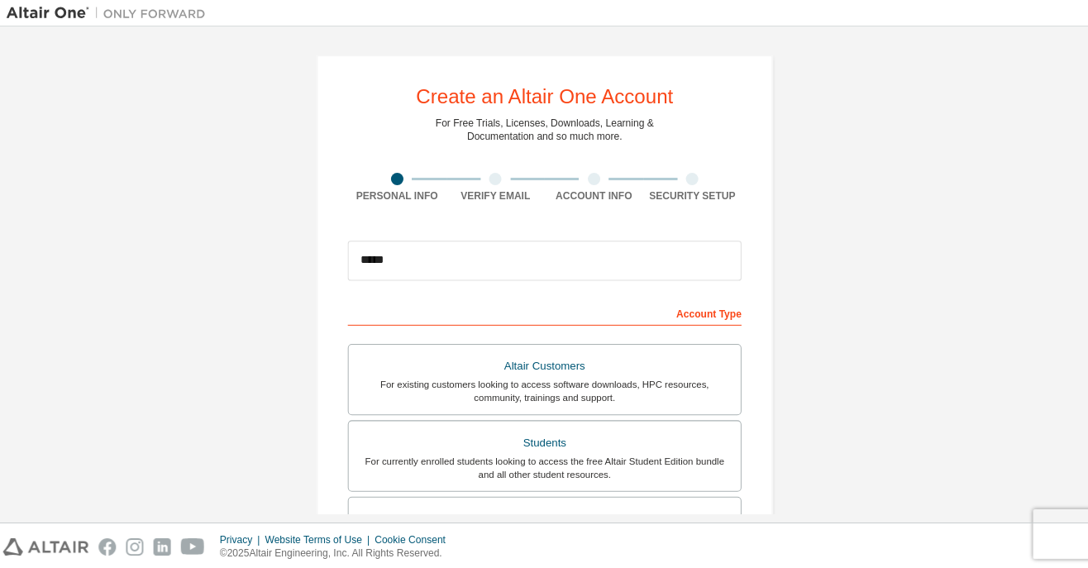
click at [494, 179] on div at bounding box center [495, 178] width 12 height 12
click at [501, 181] on div at bounding box center [496, 178] width 98 height 12
click at [500, 179] on div at bounding box center [496, 178] width 98 height 12
click at [495, 187] on div "Verify Email" at bounding box center [496, 187] width 98 height 30
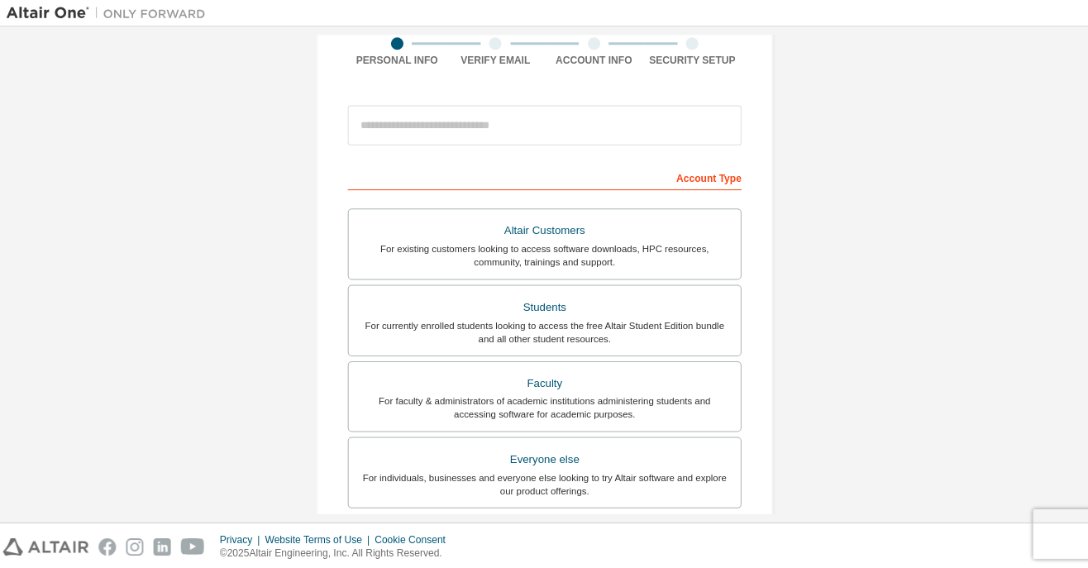
scroll to position [339, 0]
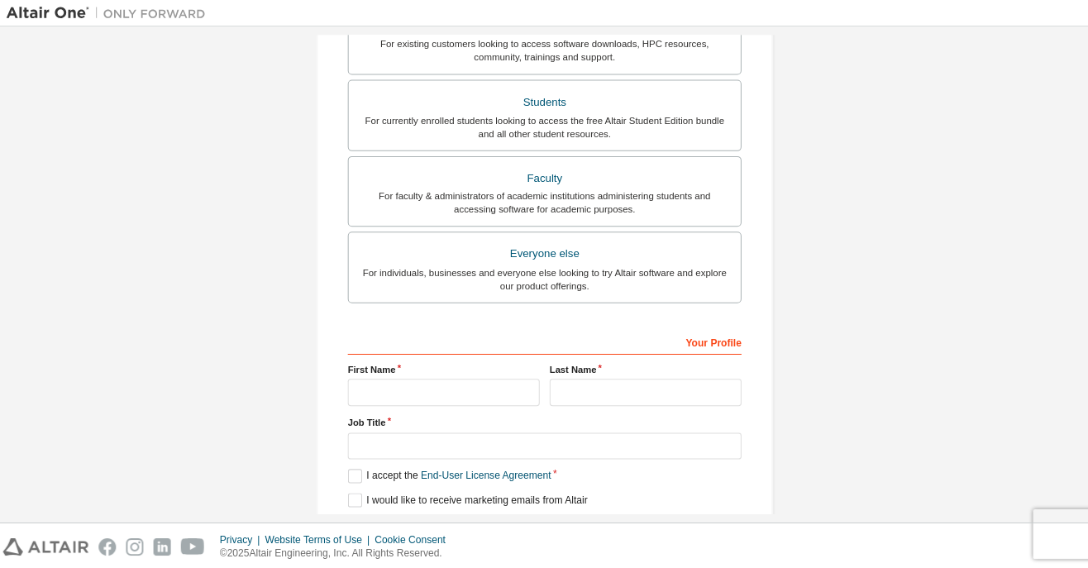
click at [674, 280] on div "For individuals, businesses and everyone else looking to try Altair software an…" at bounding box center [544, 278] width 371 height 26
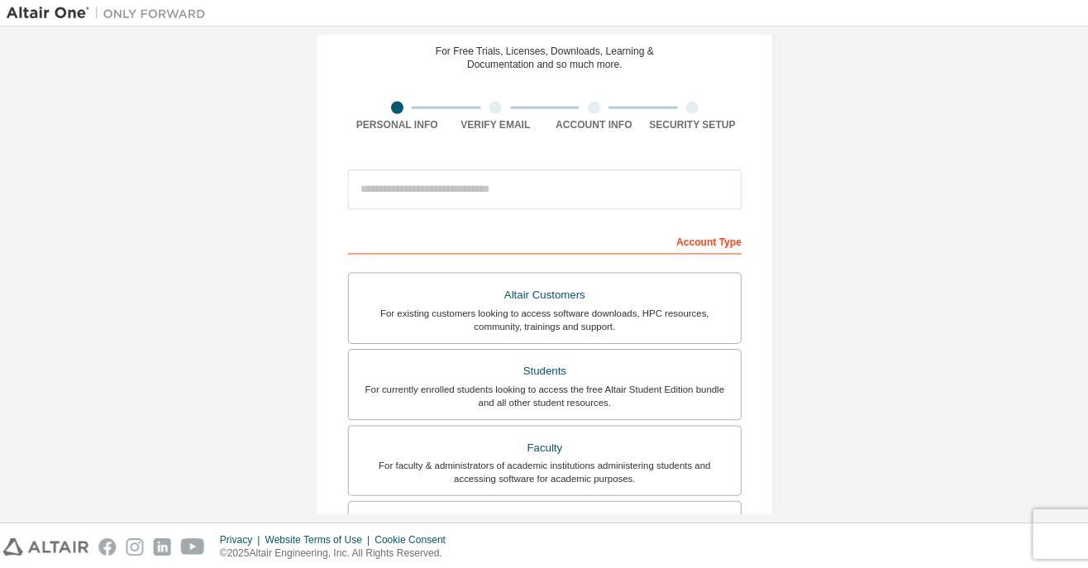
scroll to position [66, 0]
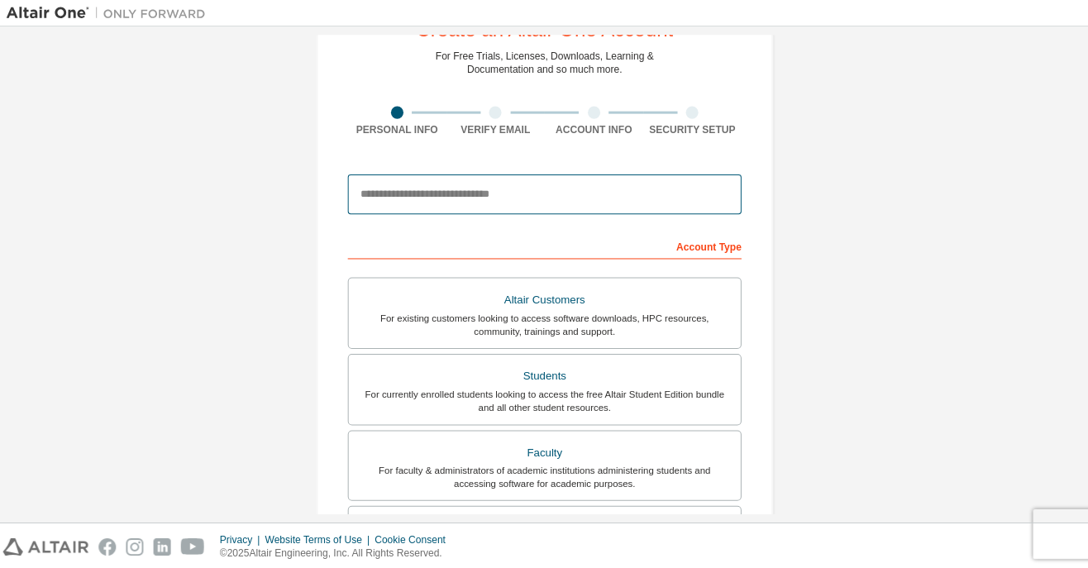
click at [492, 208] on input "email" at bounding box center [544, 194] width 392 height 40
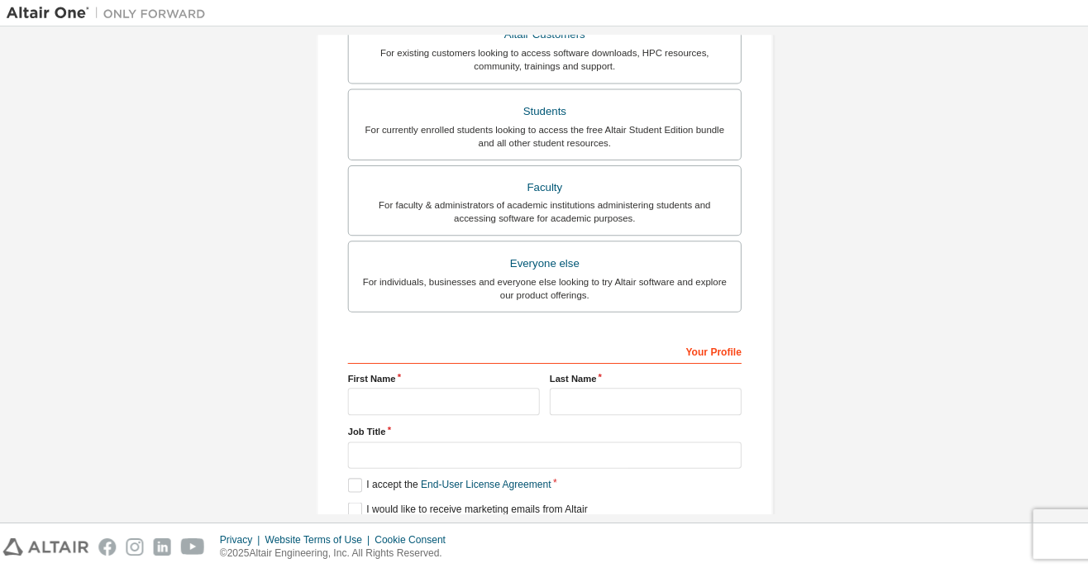
scroll to position [339, 0]
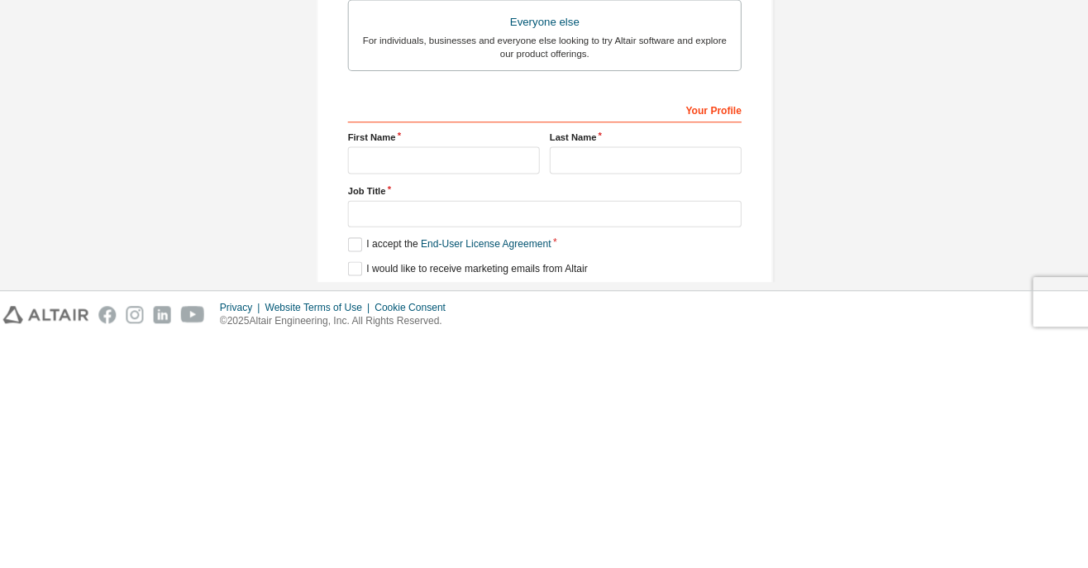
type input "*****"
click at [449, 387] on div "Account Type Altair Customers For existing customers looking to access software…" at bounding box center [544, 249] width 392 height 581
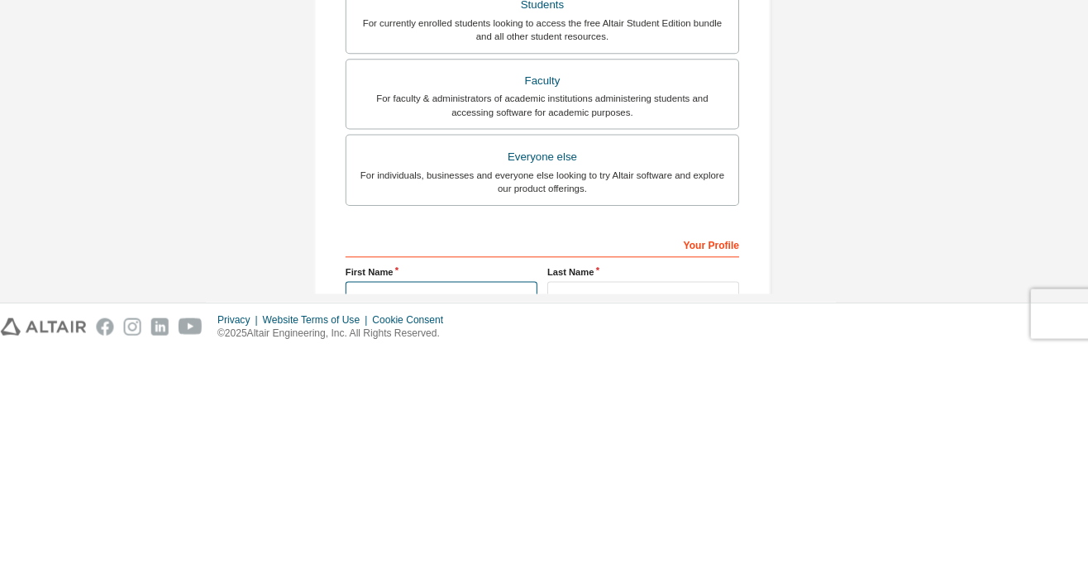
scroll to position [0, 0]
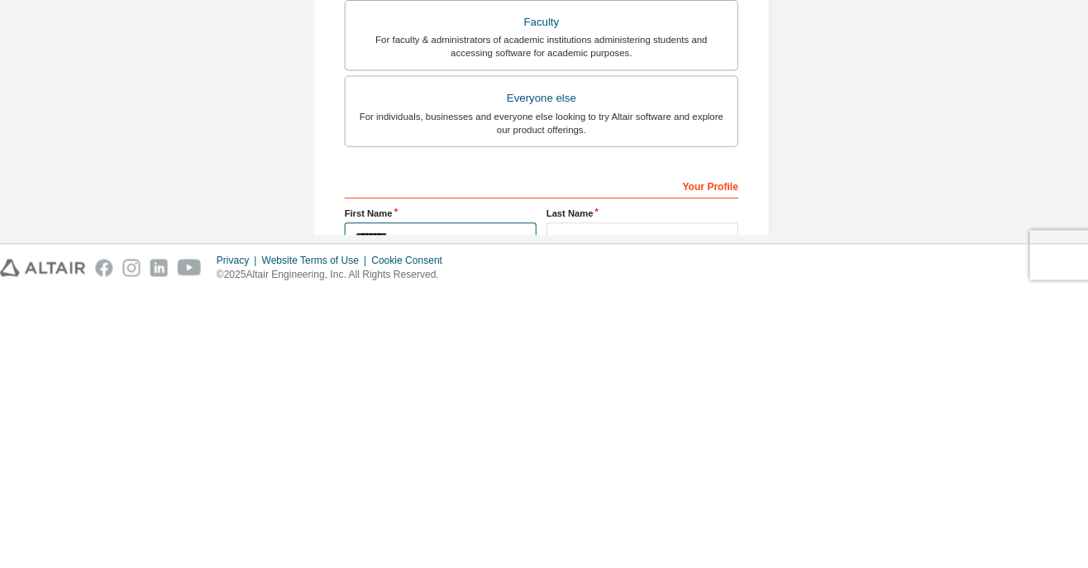
type input "*******"
click at [629, 504] on input "text" at bounding box center [644, 513] width 191 height 27
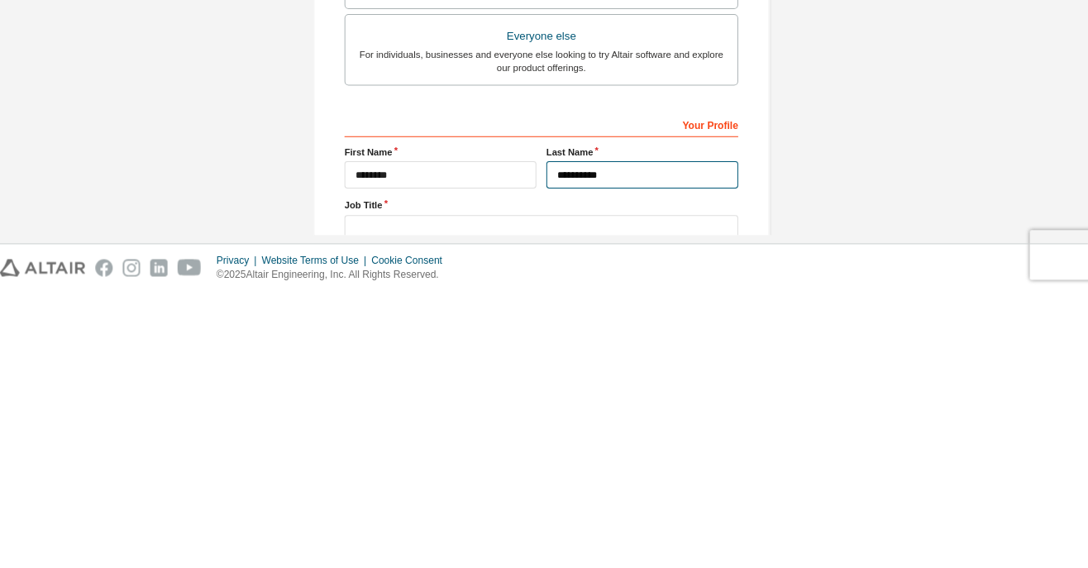
scroll to position [339, 0]
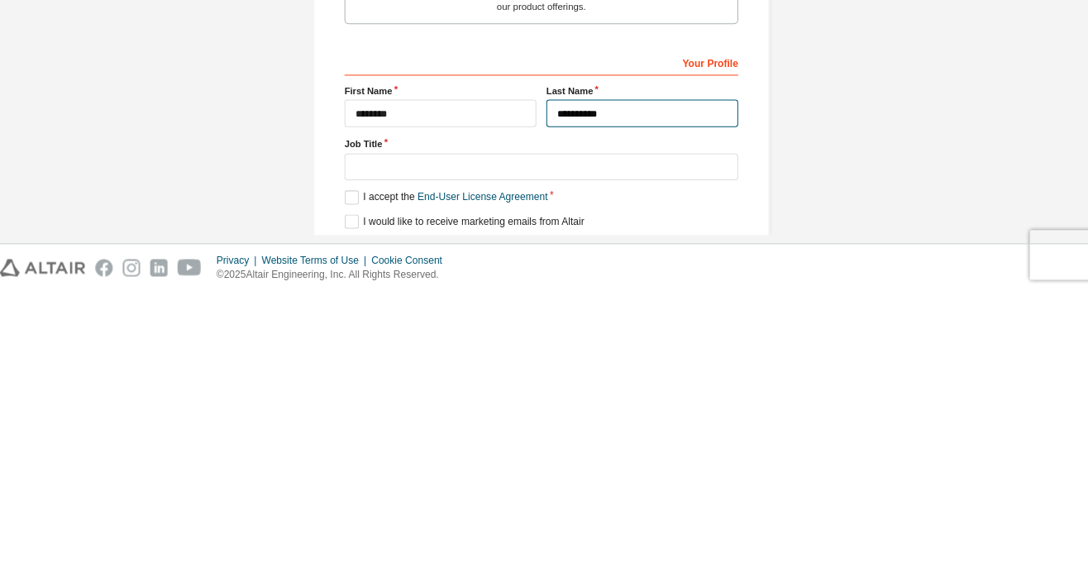
type input "*********"
click at [348, 471] on label "I accept the End-User License Agreement" at bounding box center [449, 474] width 202 height 14
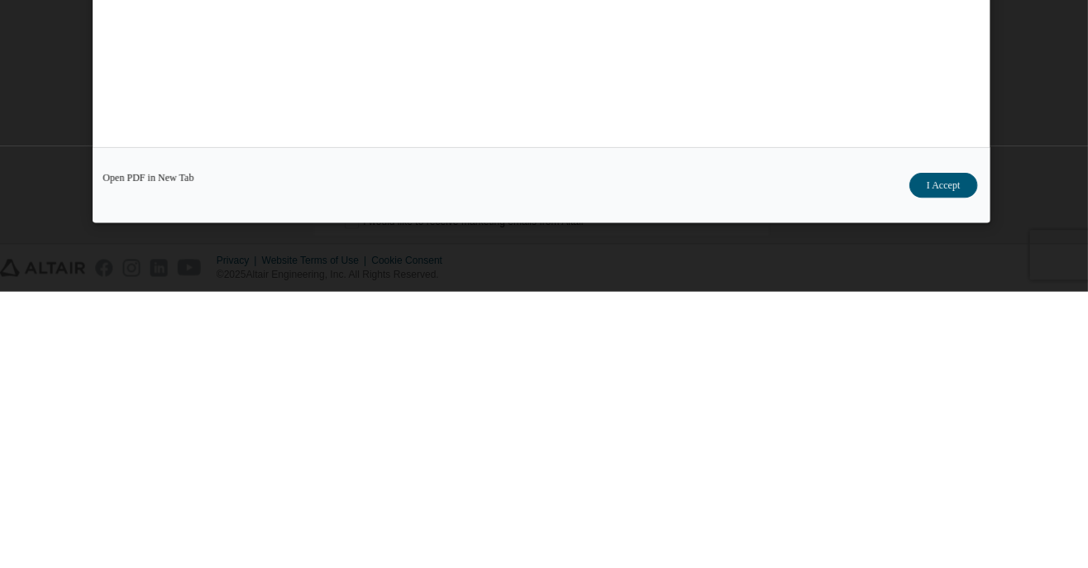
scroll to position [0, 0]
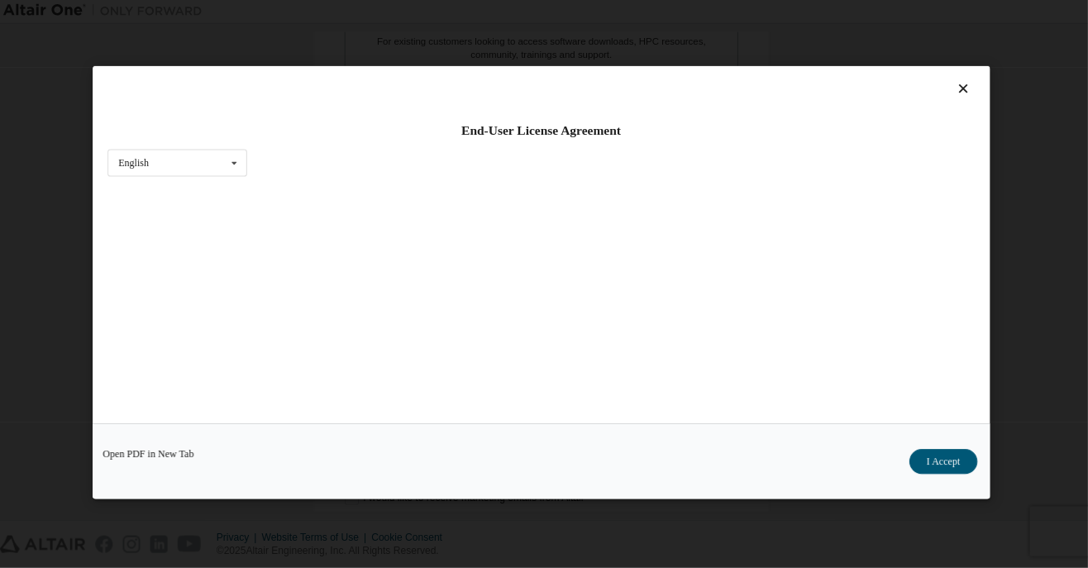
click at [945, 475] on button "I Accept" at bounding box center [945, 462] width 68 height 25
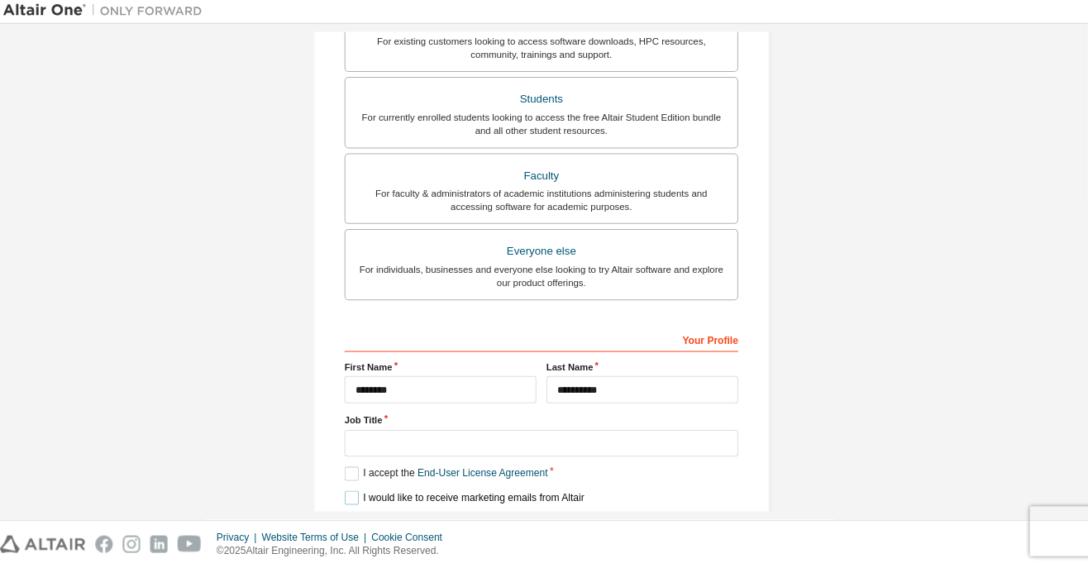
click at [351, 496] on label "I would like to receive marketing emails from Altair" at bounding box center [467, 498] width 238 height 14
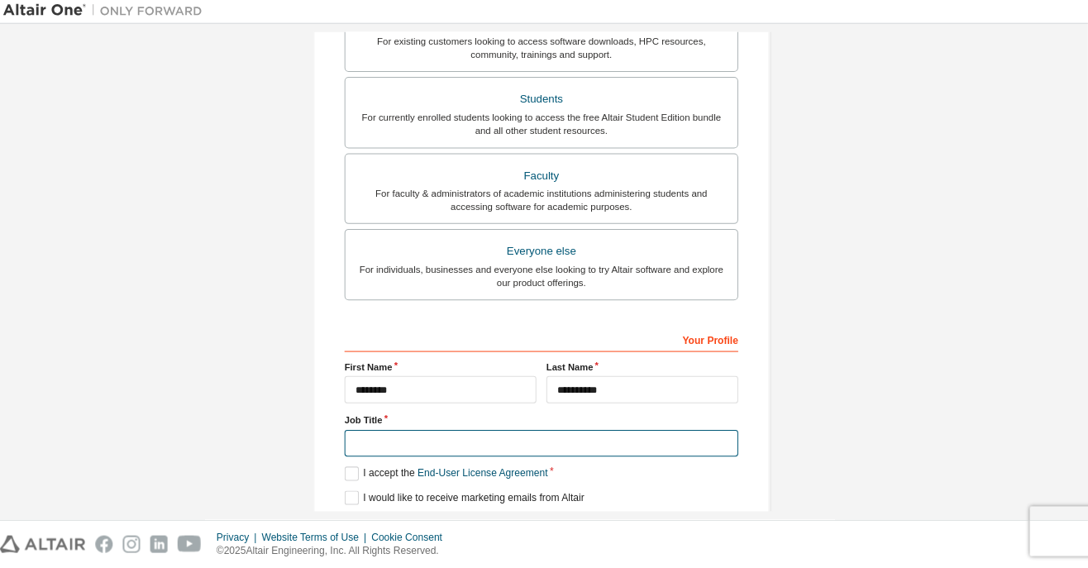
click at [593, 448] on input "text" at bounding box center [544, 444] width 392 height 27
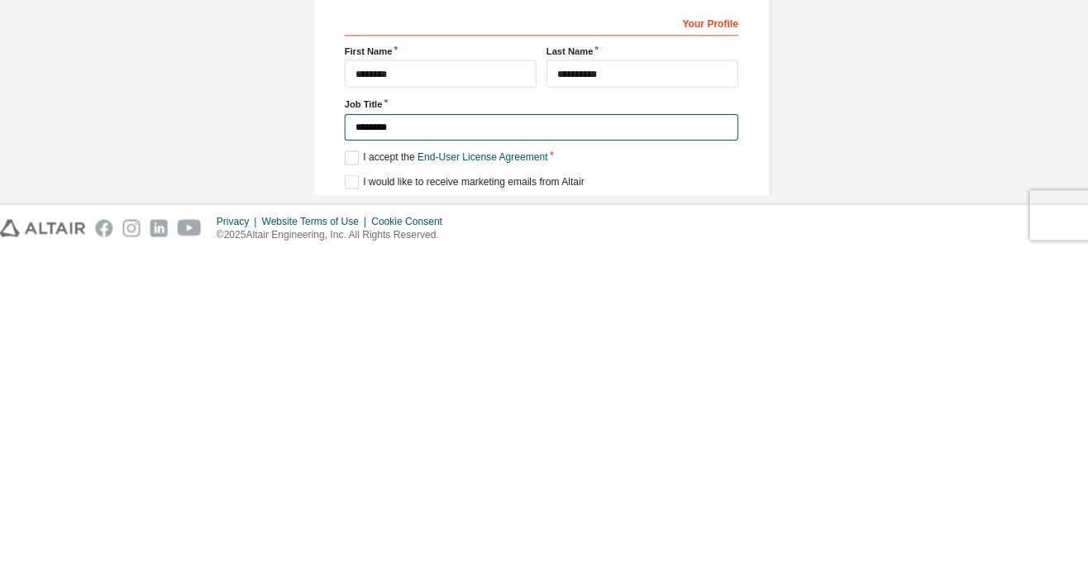
type input "*******"
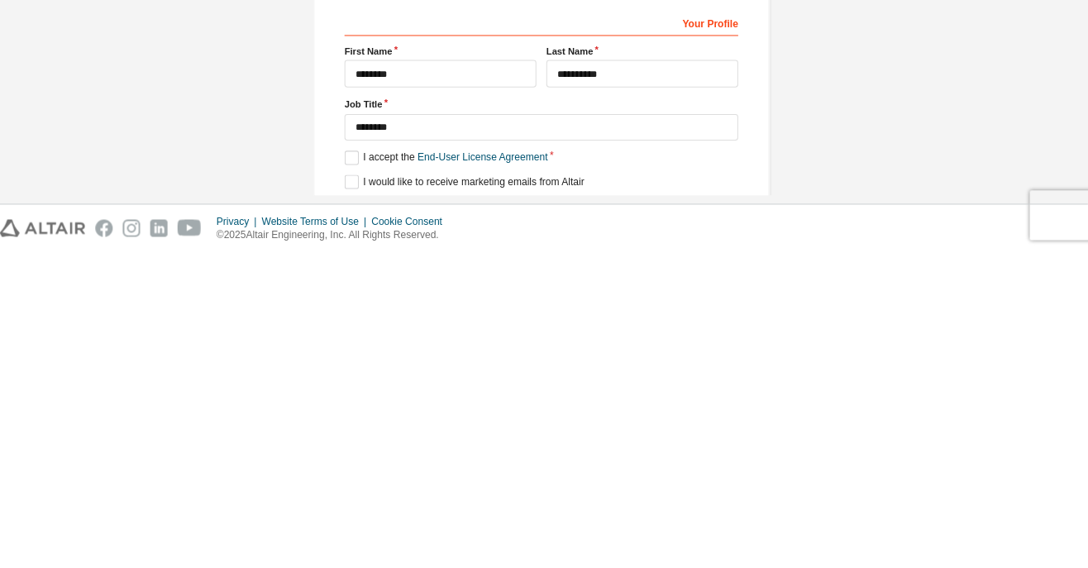
click at [559, 519] on div "Next" at bounding box center [544, 527] width 392 height 25
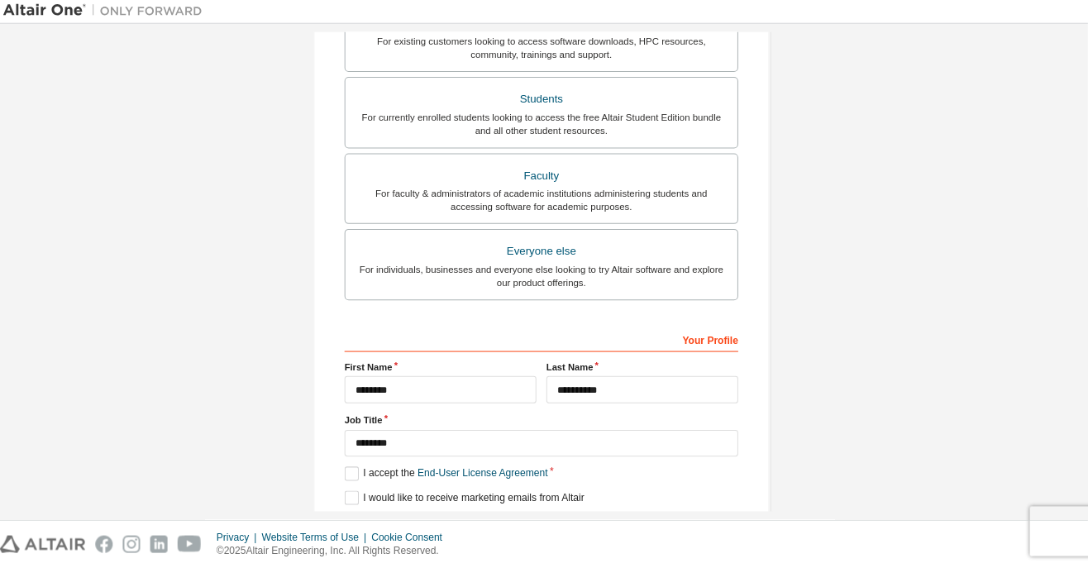
click at [552, 213] on label "Faculty For faculty & administrators of academic institutions administering stu…" at bounding box center [544, 190] width 392 height 71
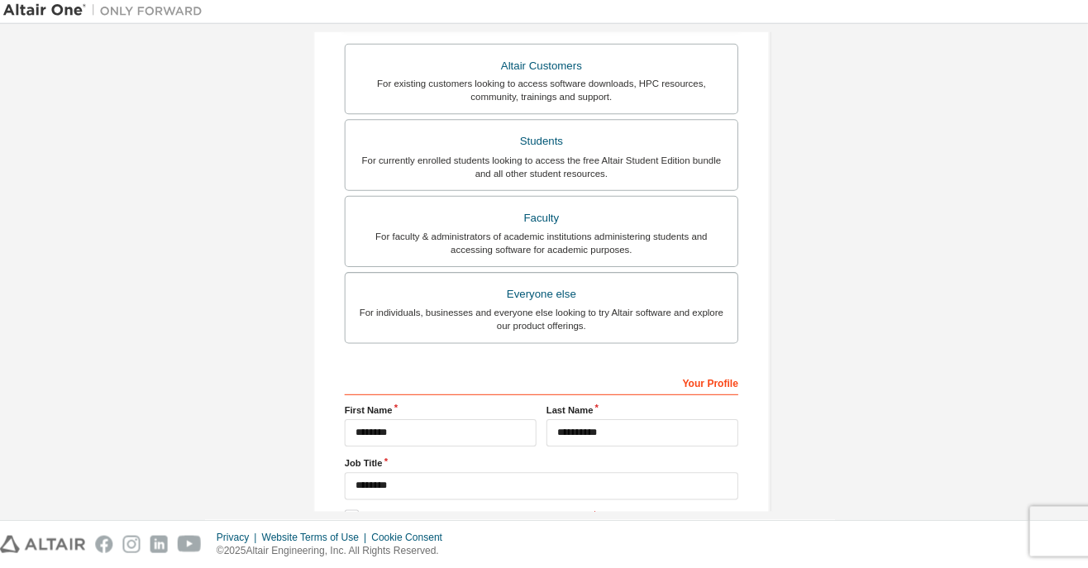
scroll to position [382, 0]
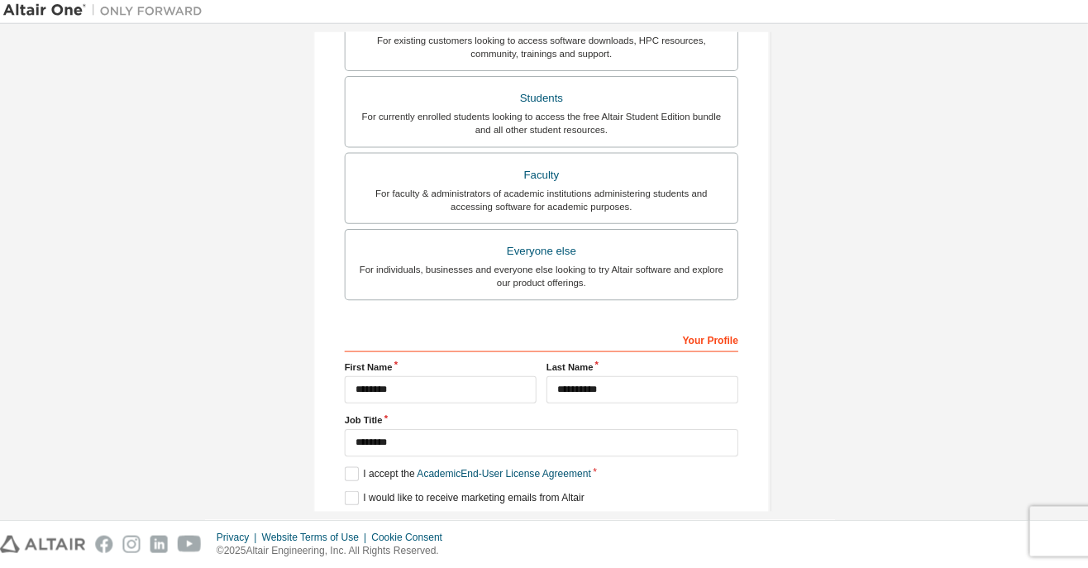
click at [652, 289] on label "Everyone else For individuals, businesses and everyone else looking to try Alta…" at bounding box center [544, 266] width 392 height 71
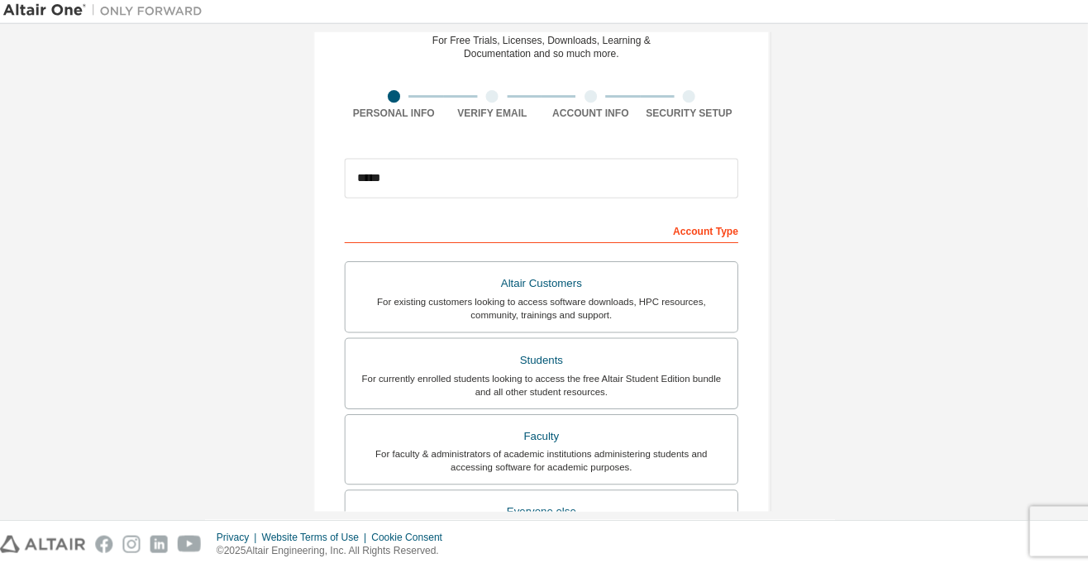
scroll to position [81, 0]
click at [500, 106] on div "Verify Email" at bounding box center [496, 106] width 98 height 30
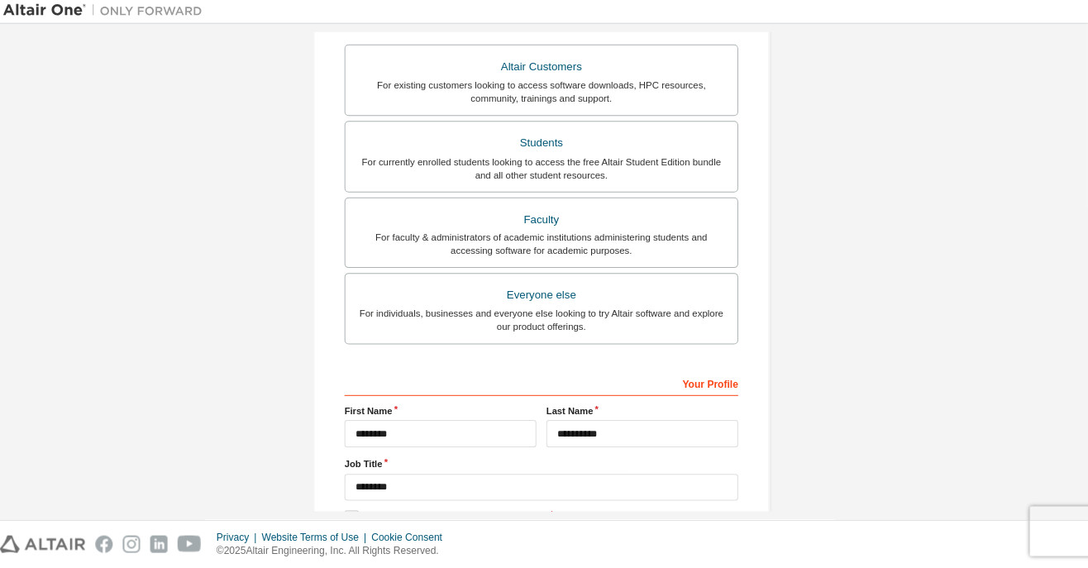
scroll to position [339, 0]
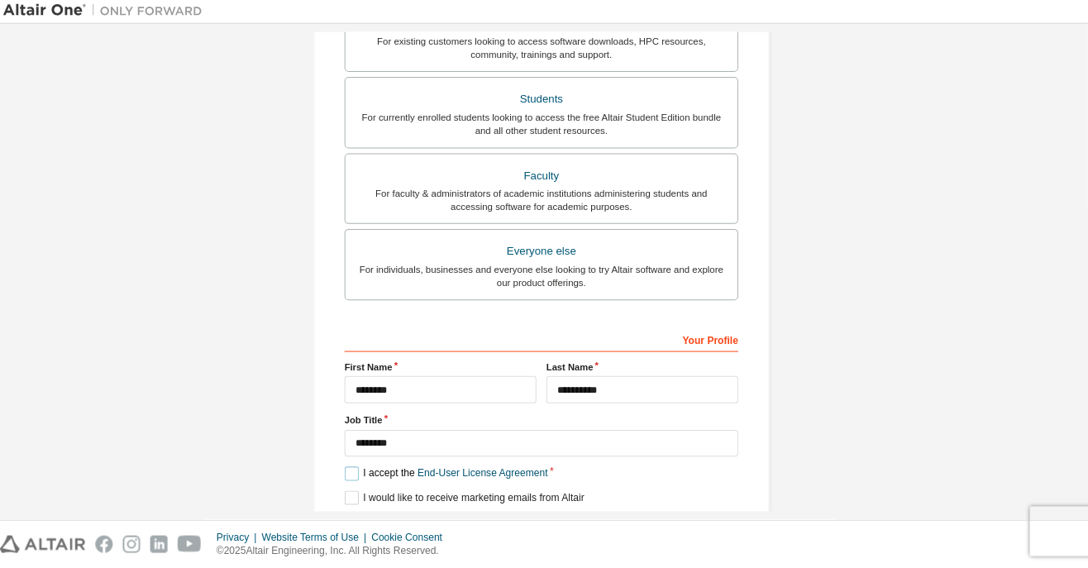
click at [348, 467] on label "I accept the End-User License Agreement" at bounding box center [449, 474] width 202 height 14
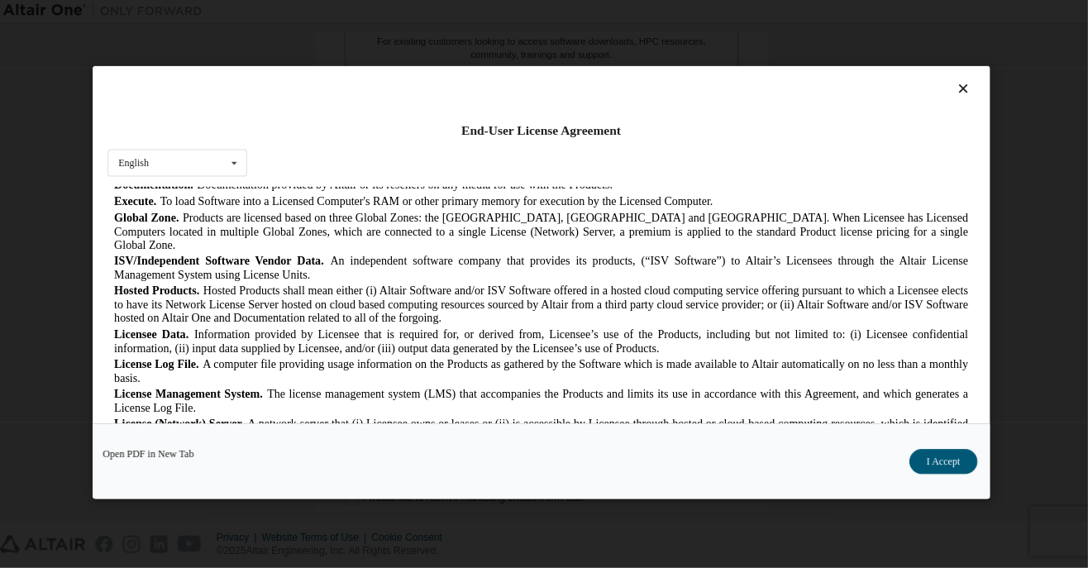
scroll to position [0, 0]
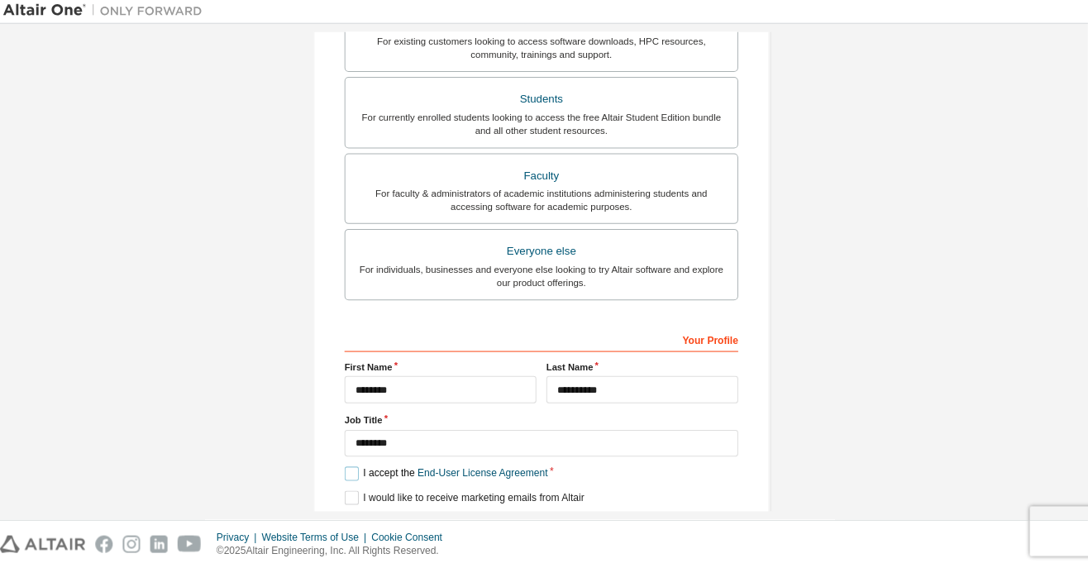
click at [356, 467] on label "I accept the End-User License Agreement" at bounding box center [449, 474] width 202 height 14
click at [364, 467] on label "I accept the End-User License Agreement" at bounding box center [449, 474] width 202 height 14
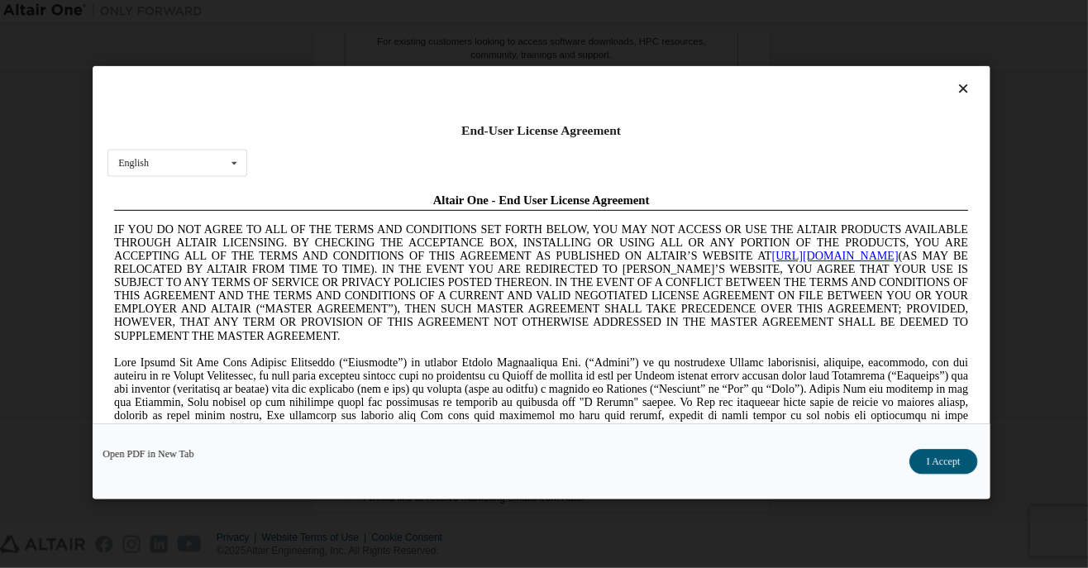
click at [769, 261] on link "https://altairone.com" at bounding box center [832, 255] width 126 height 12
click at [944, 475] on button "I Accept" at bounding box center [945, 462] width 68 height 25
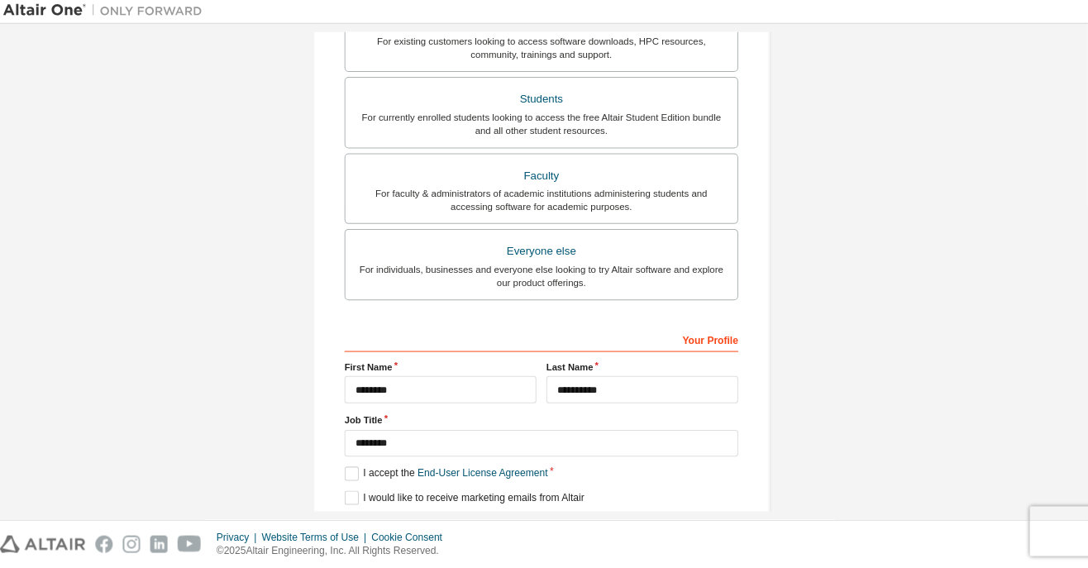
click at [548, 519] on div "Next" at bounding box center [544, 527] width 392 height 25
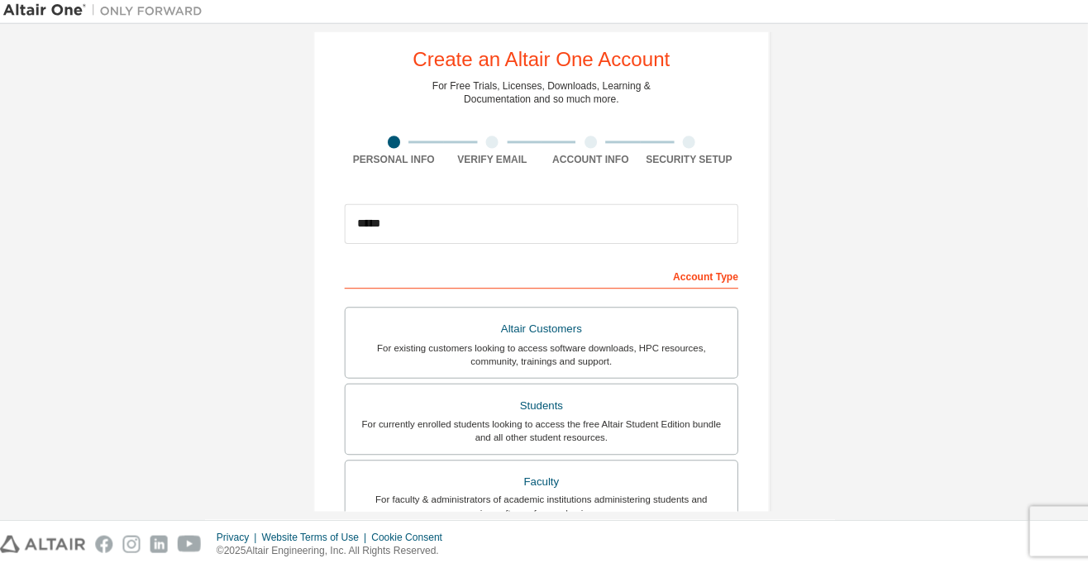
scroll to position [17, 0]
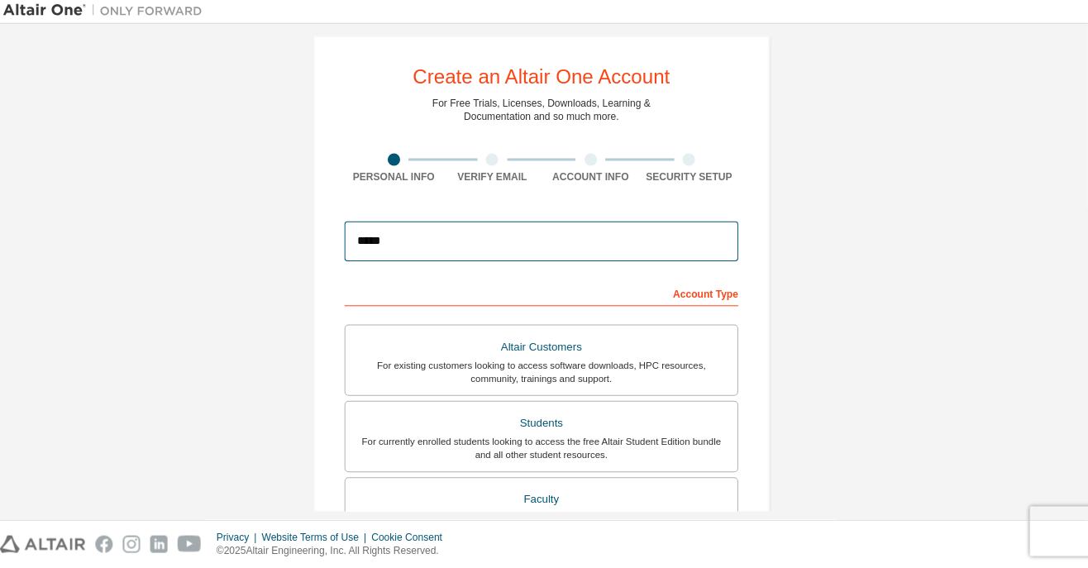
click at [503, 236] on input "*****" at bounding box center [544, 243] width 392 height 40
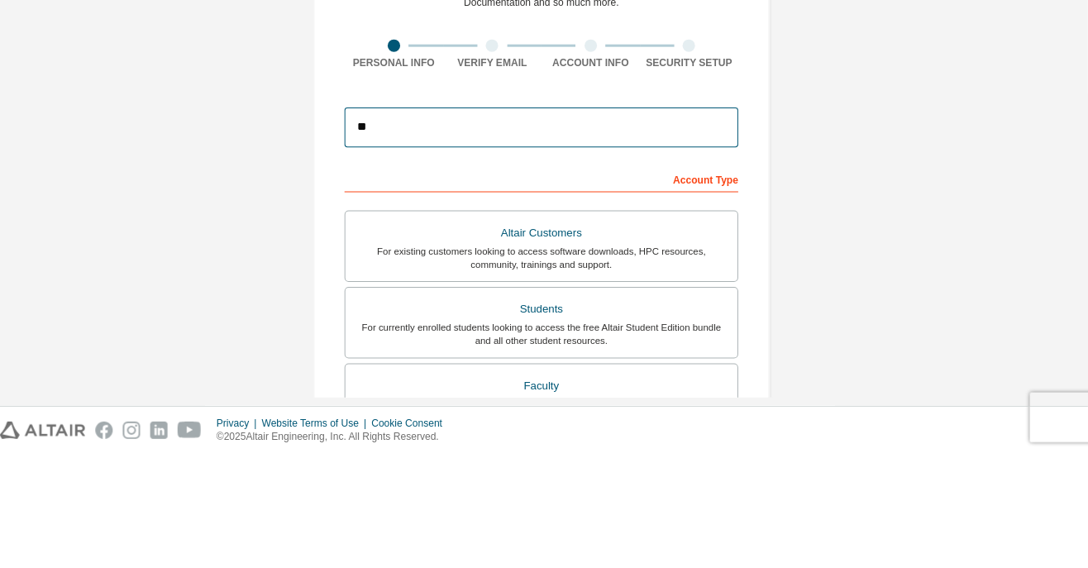
type input "*"
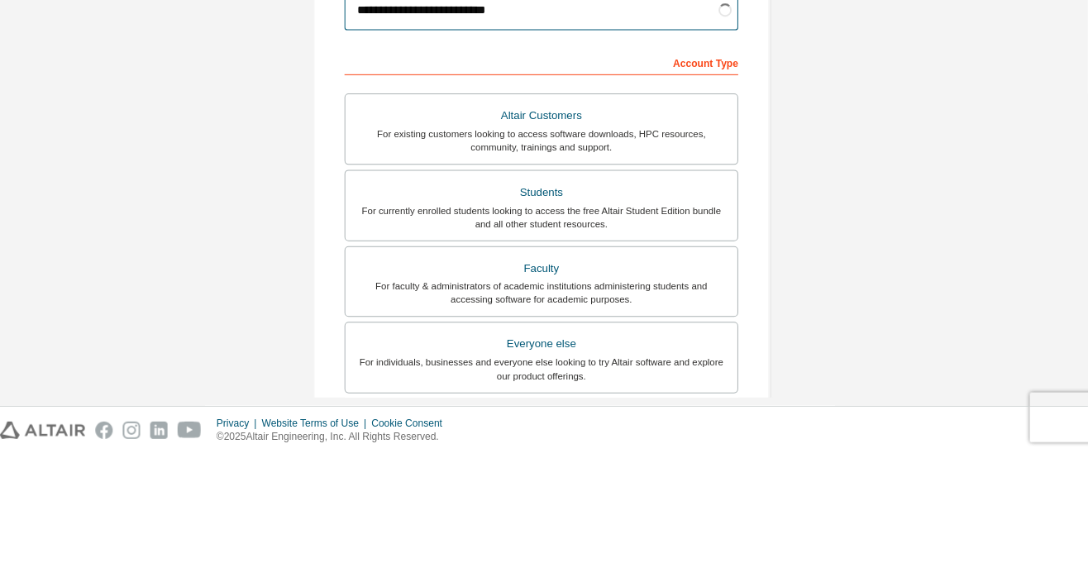
scroll to position [339, 0]
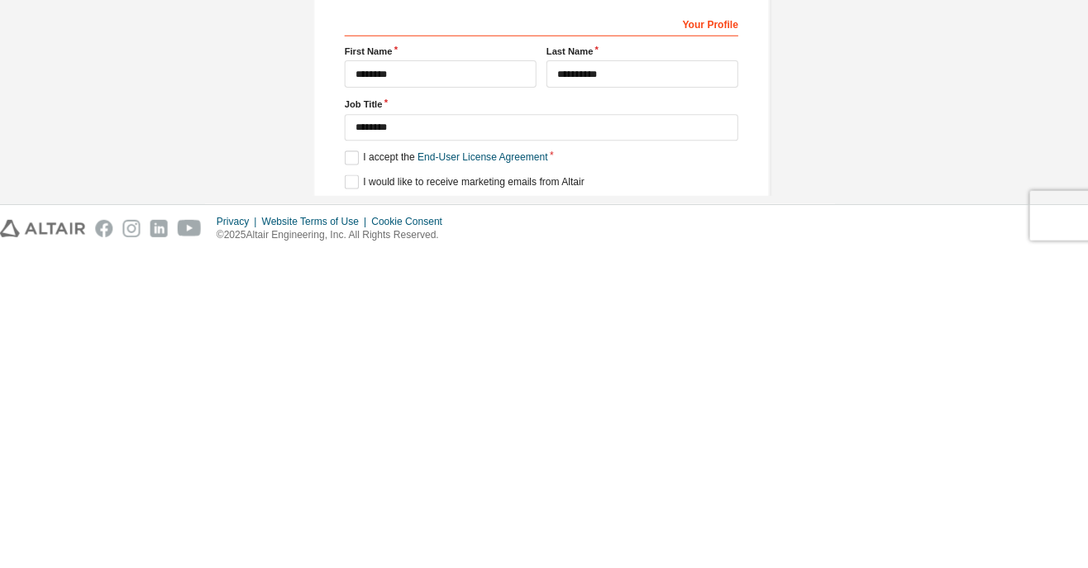
type input "**********"
click at [547, 519] on div "Next" at bounding box center [544, 527] width 392 height 25
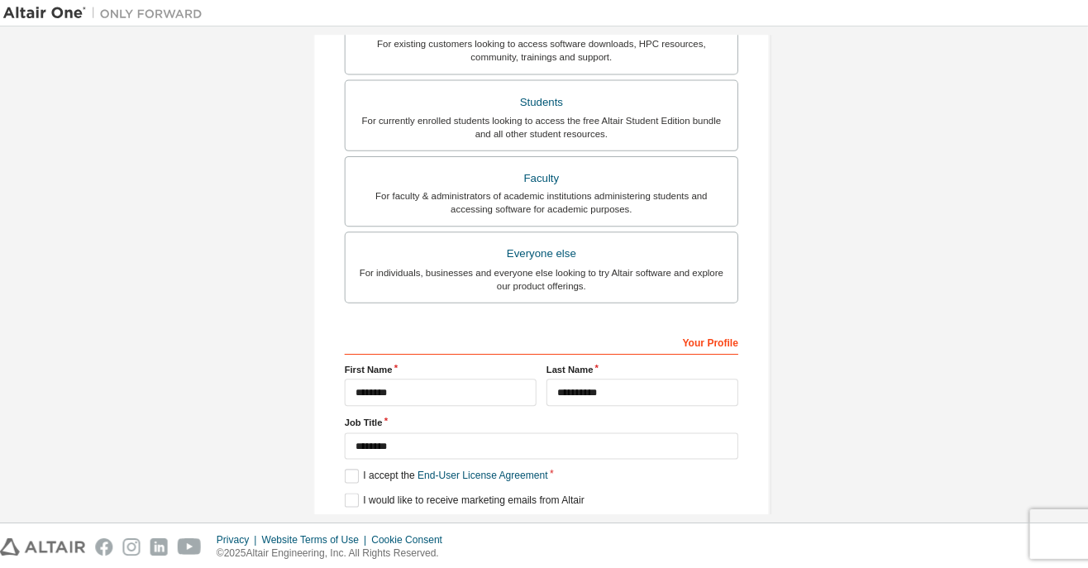
click at [546, 521] on button "Next" at bounding box center [543, 527] width 74 height 25
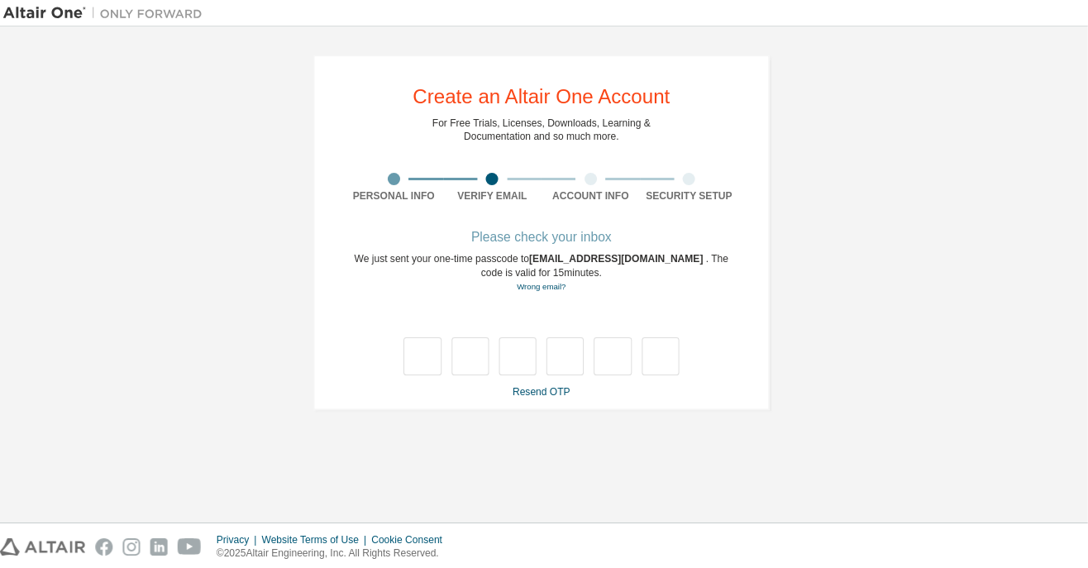
scroll to position [0, 0]
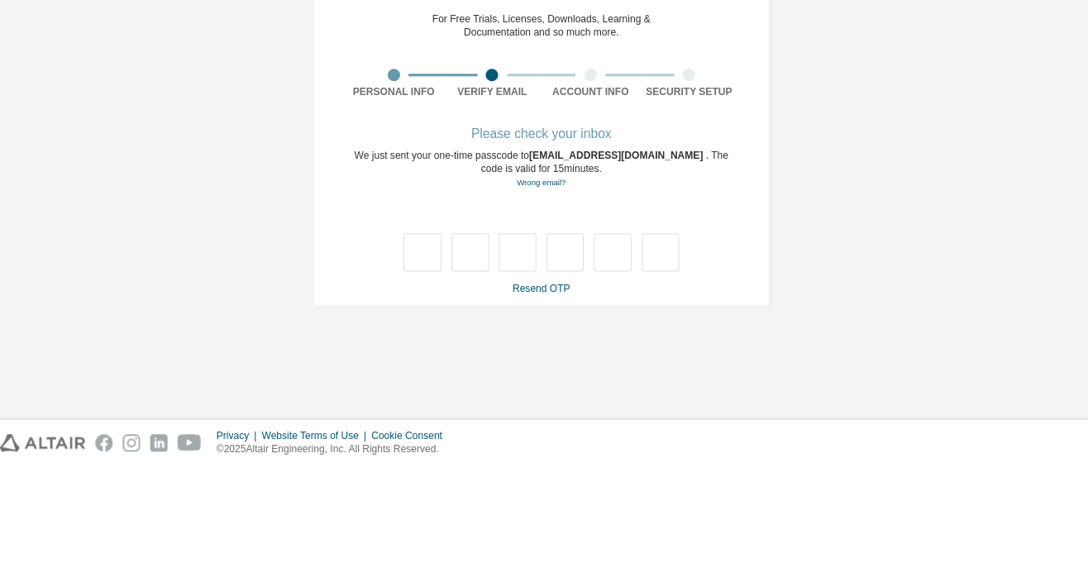
type input "*"
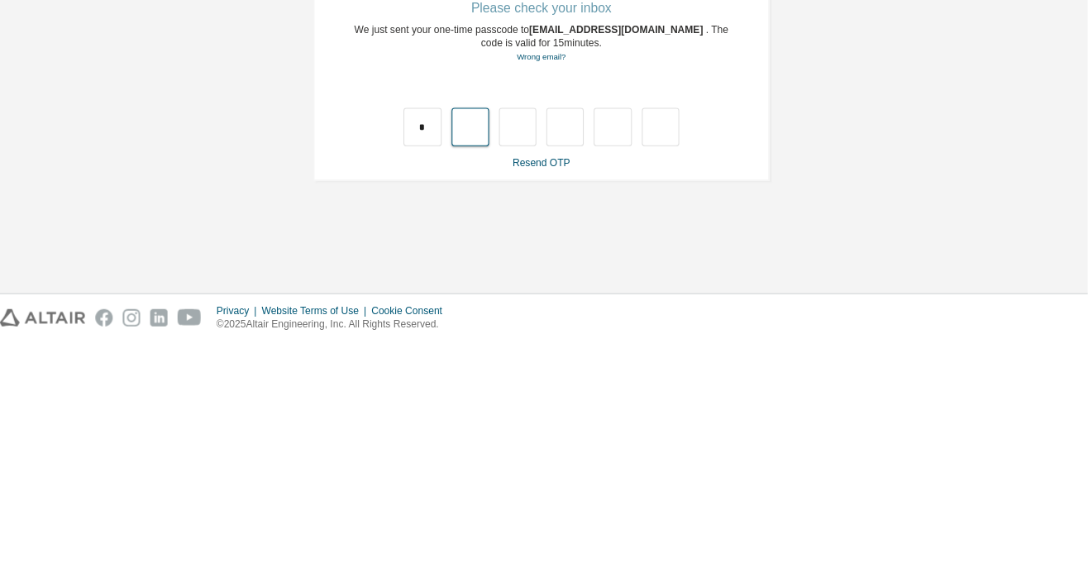
type input "*"
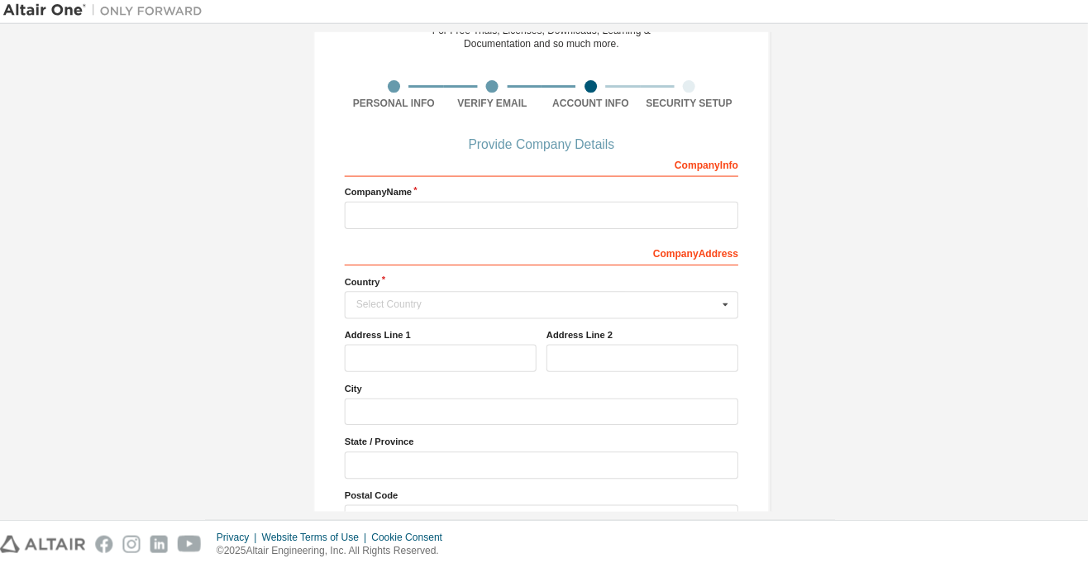
scroll to position [92, 0]
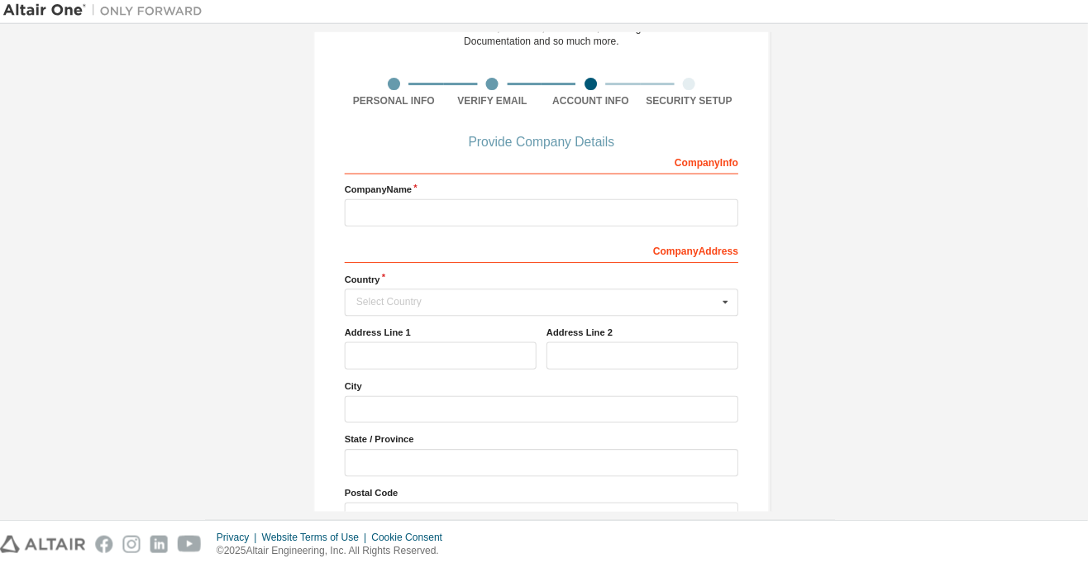
click at [543, 304] on div "Select Country" at bounding box center [540, 304] width 360 height 10
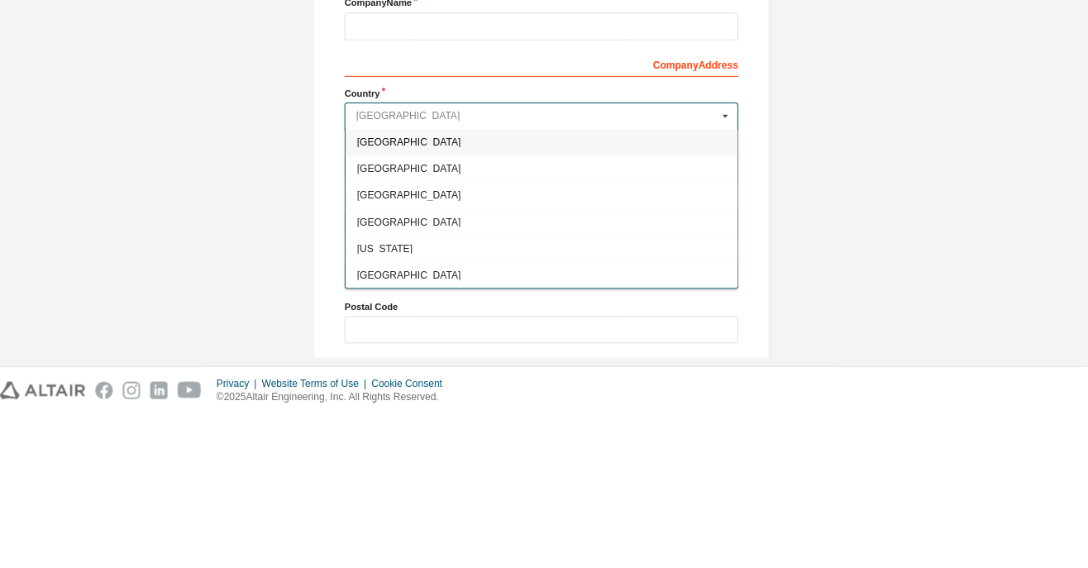
scroll to position [128, 0]
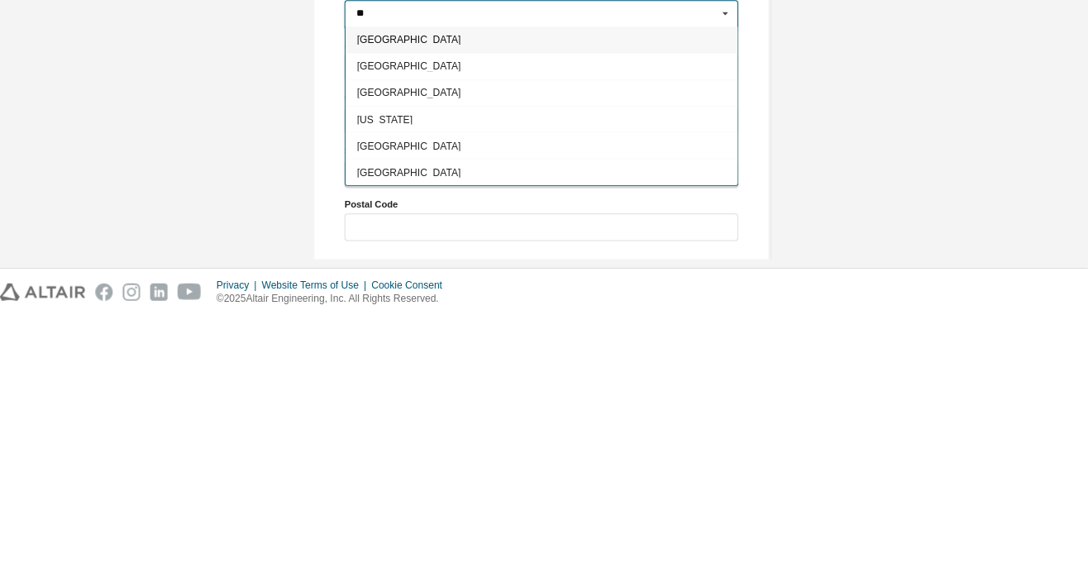
type input "*"
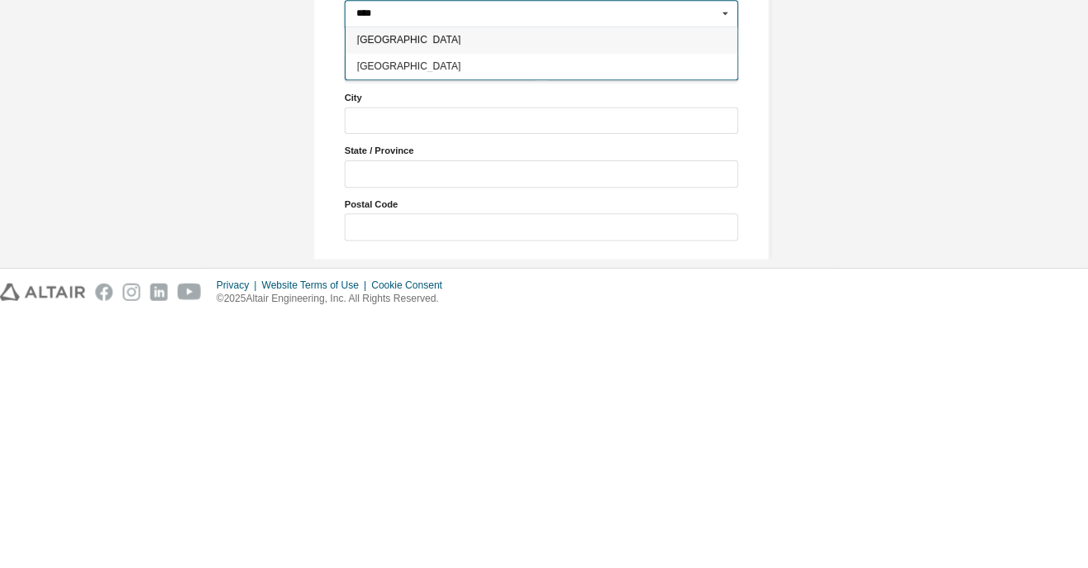
type input "****"
click at [443, 315] on span "India" at bounding box center [545, 320] width 368 height 10
type input "***"
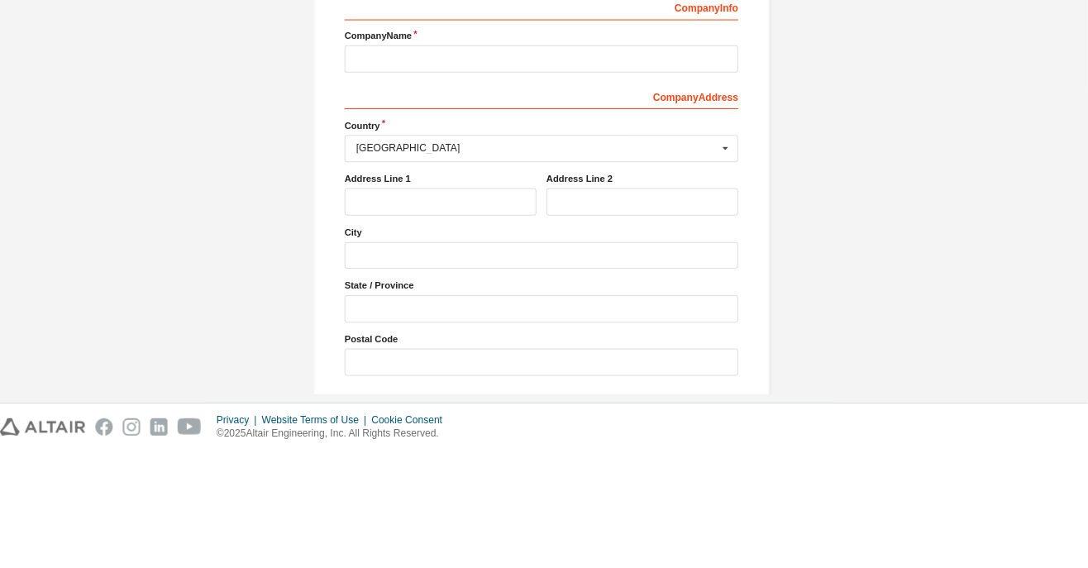
click at [454, 344] on label "City" at bounding box center [544, 350] width 392 height 13
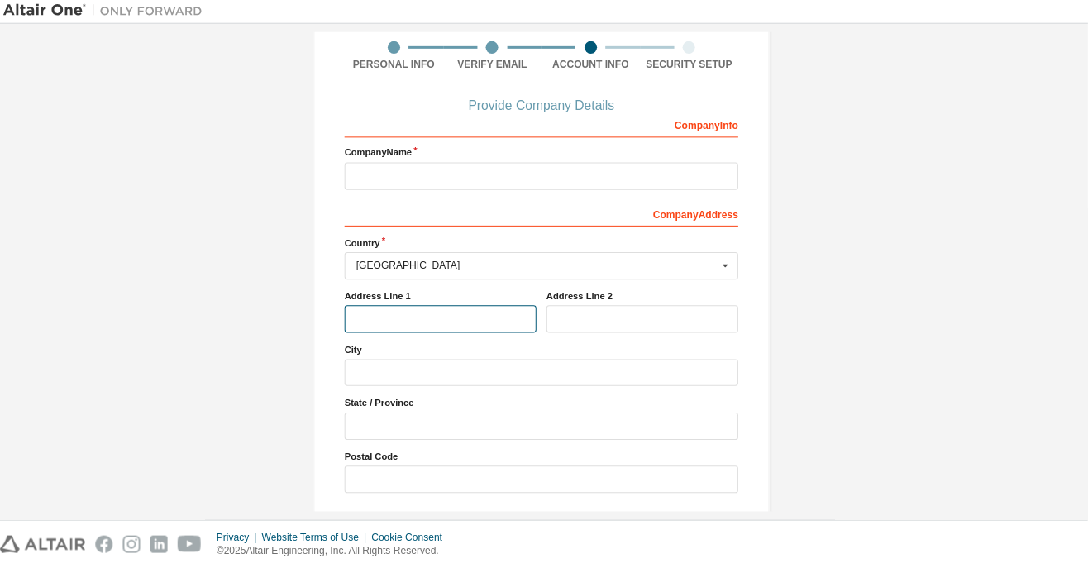
click at [459, 313] on input "text" at bounding box center [443, 320] width 191 height 27
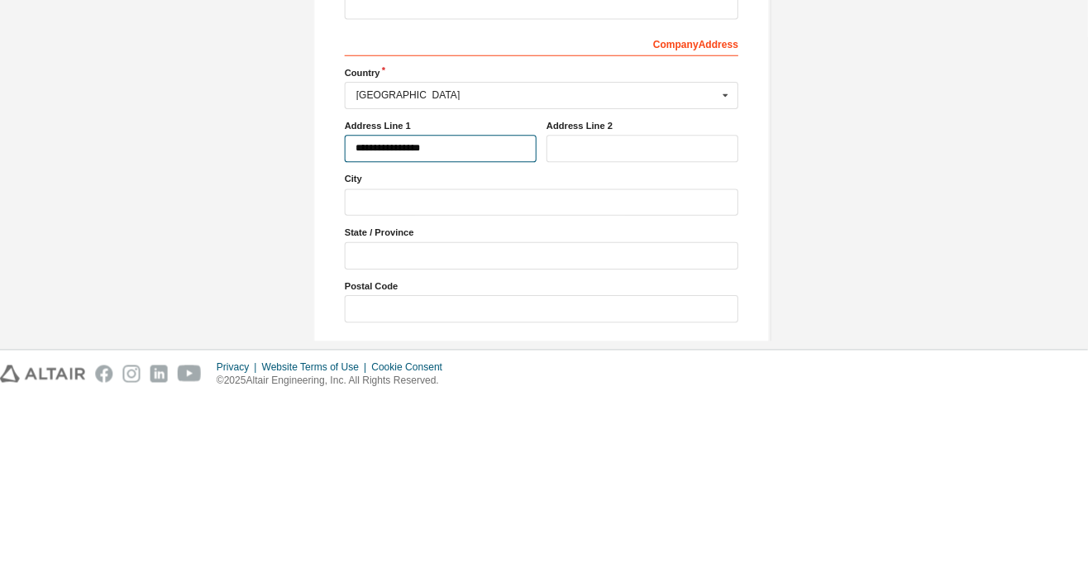
type input "**********"
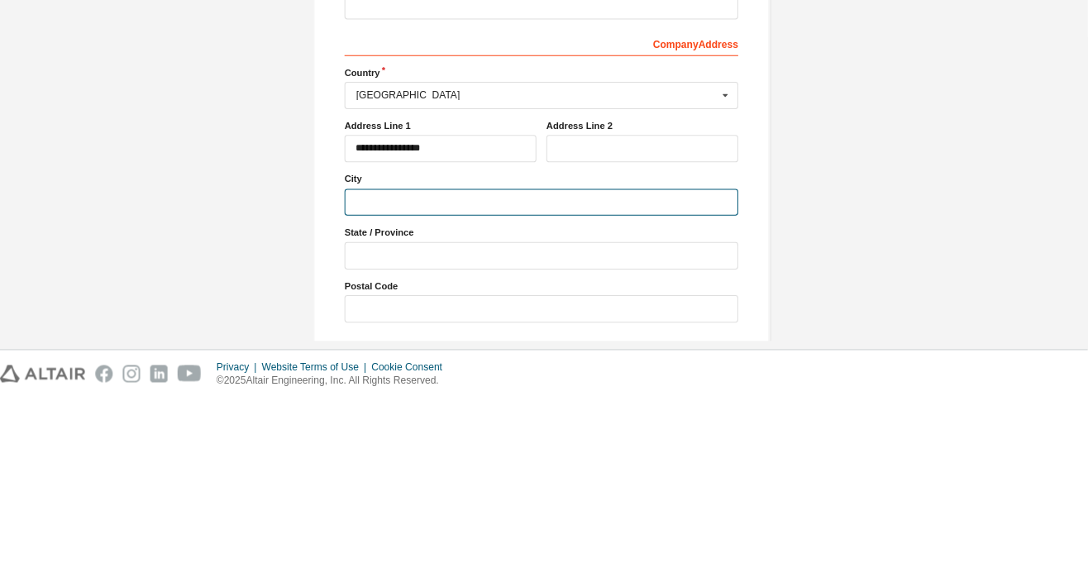
click at [538, 372] on input "text" at bounding box center [544, 374] width 392 height 27
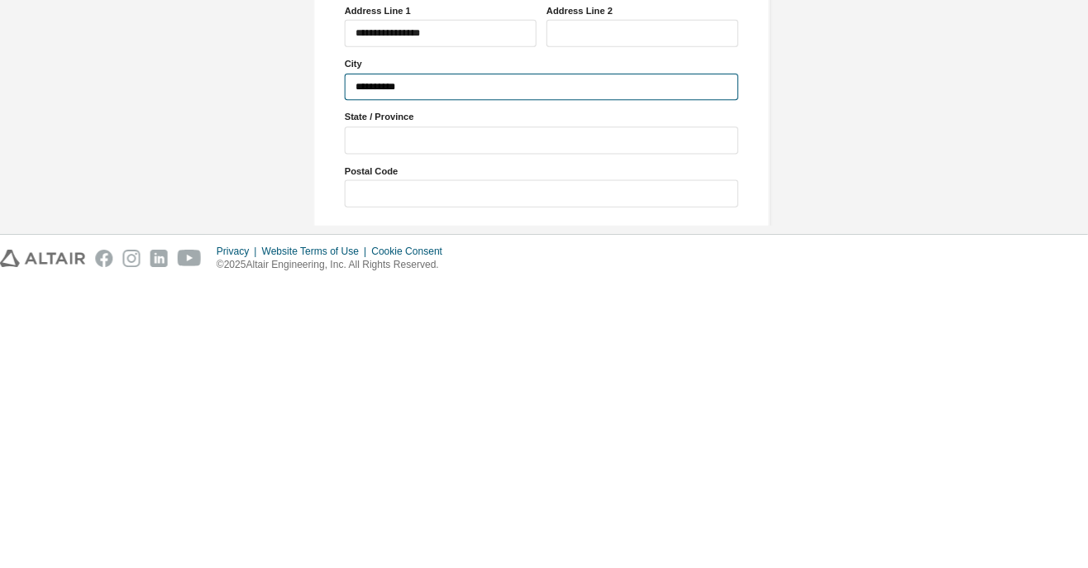
type input "**********"
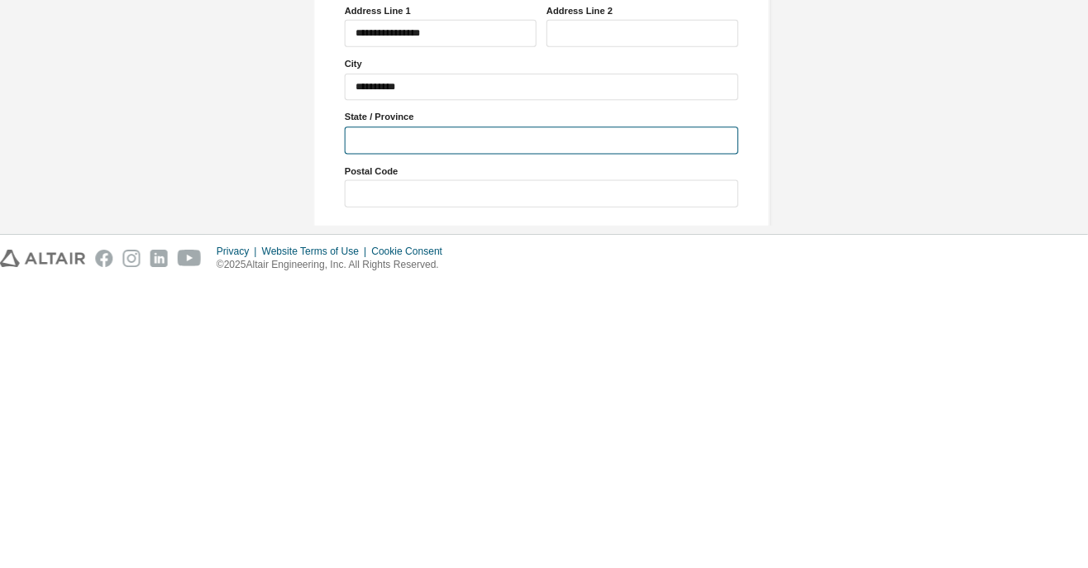
click at [549, 425] on input "text" at bounding box center [544, 427] width 392 height 27
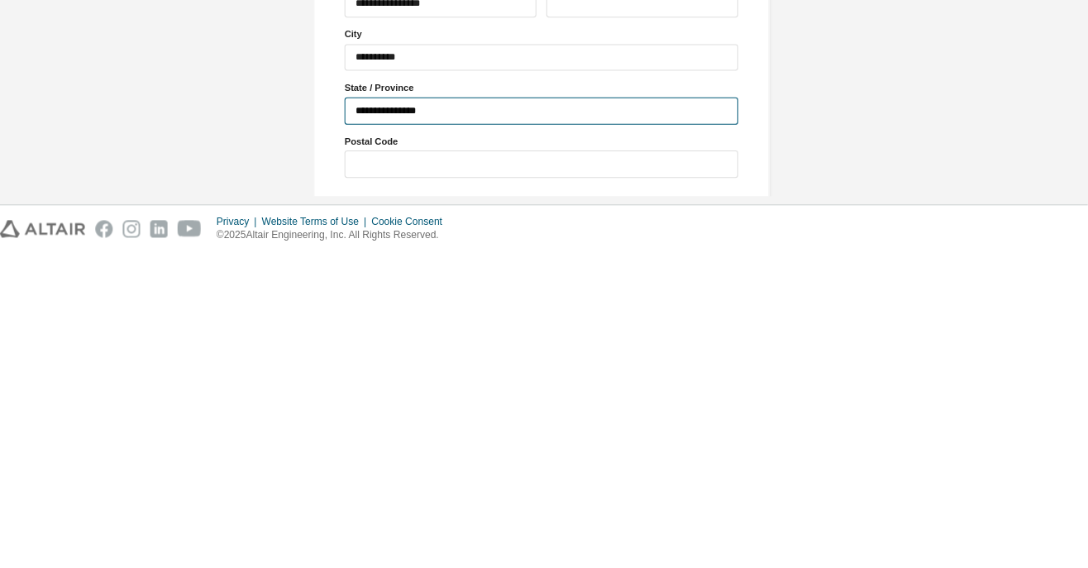
type input "**********"
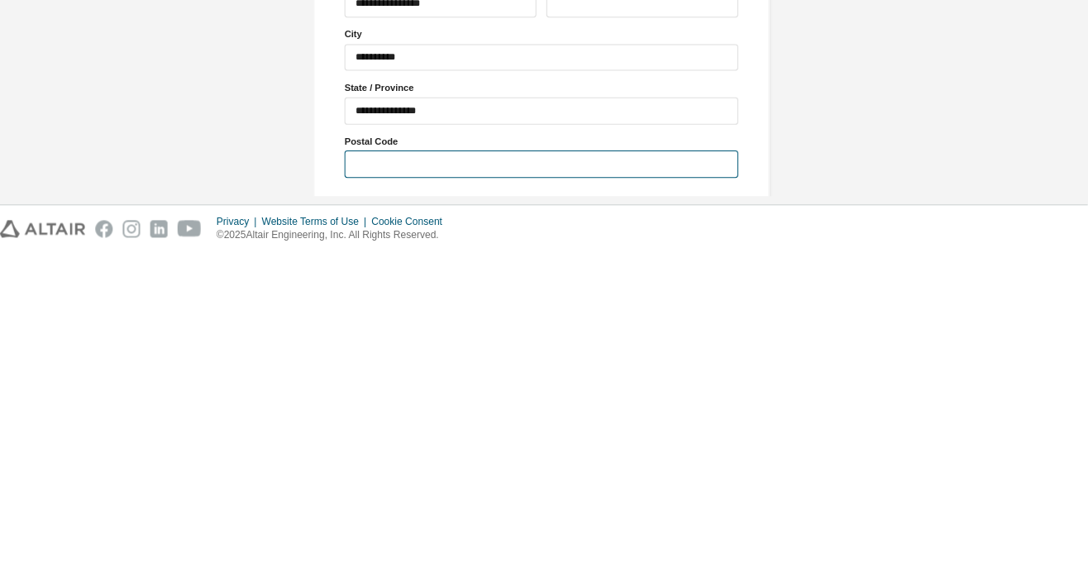
click at [485, 471] on input "text" at bounding box center [544, 479] width 392 height 27
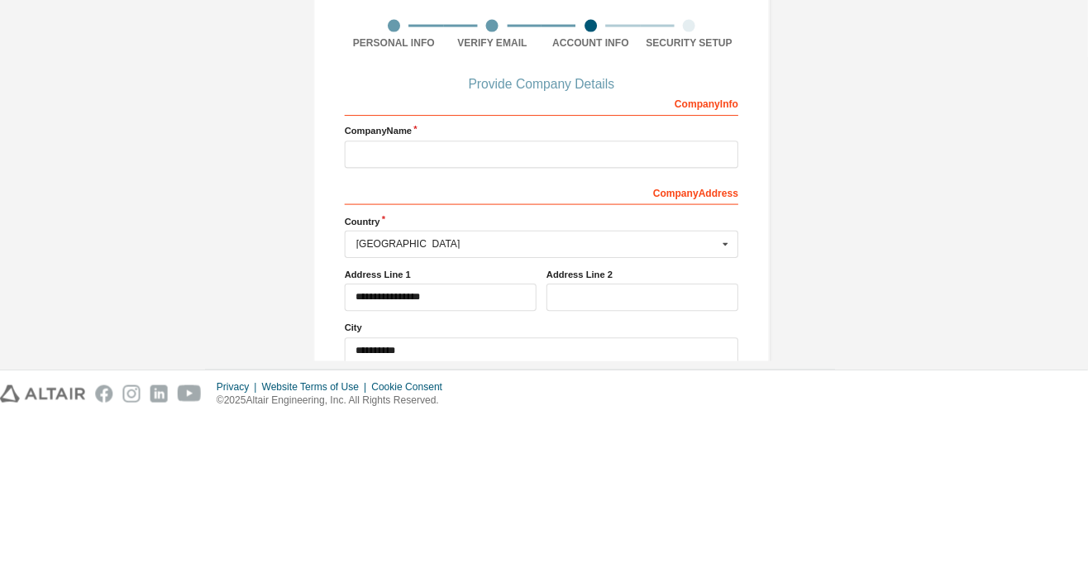
type input "******"
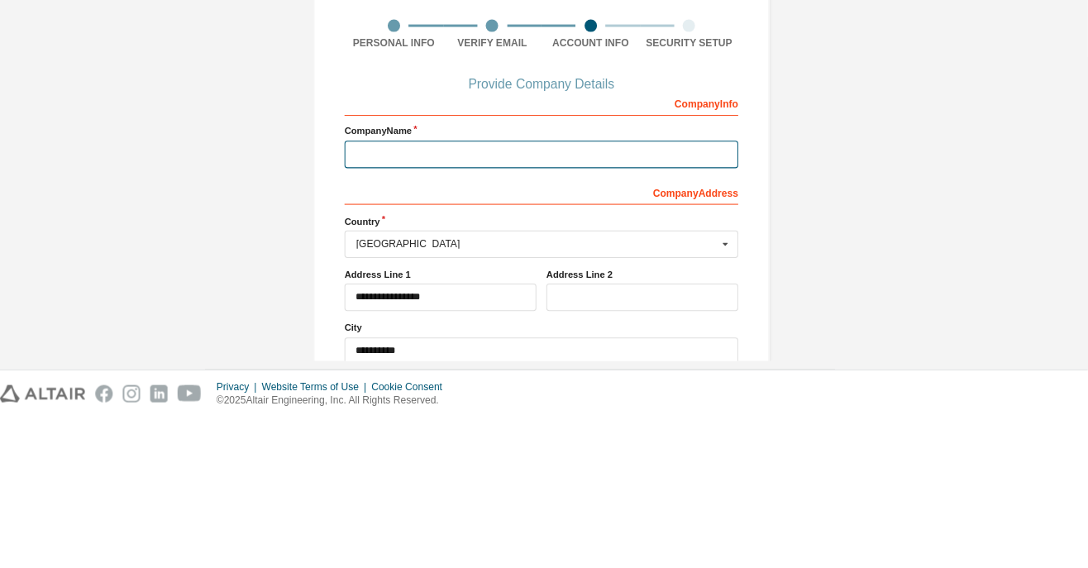
click at [514, 299] on input "text" at bounding box center [544, 306] width 392 height 27
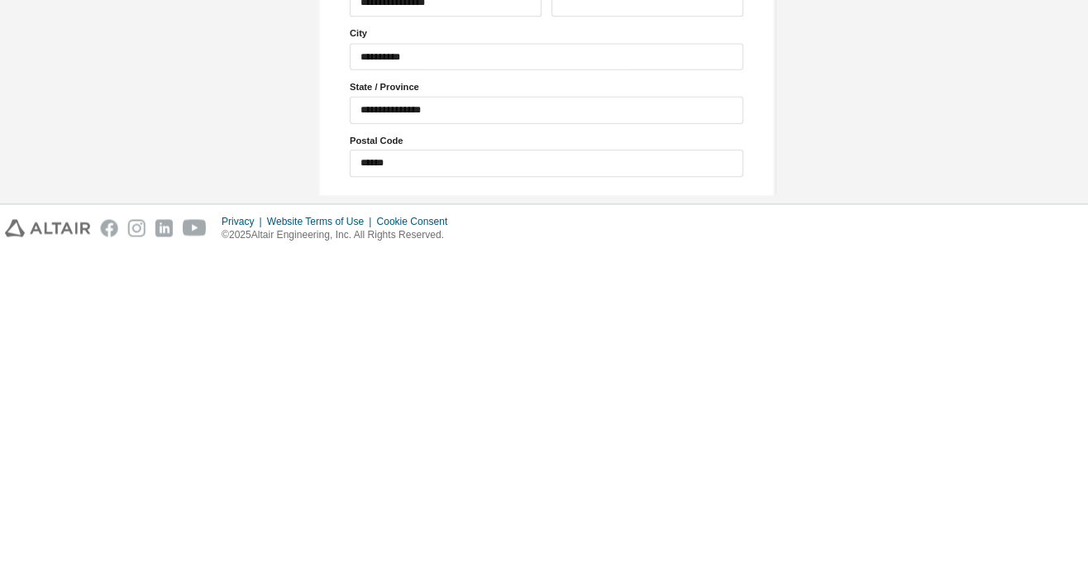
click at [564, 515] on button "Next" at bounding box center [543, 527] width 74 height 25
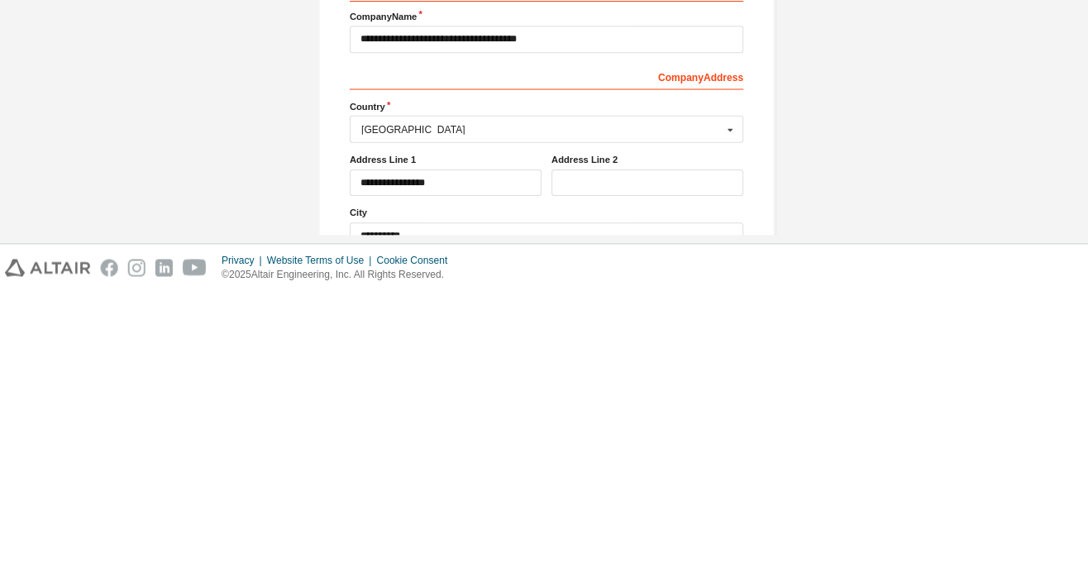
scroll to position [53, 0]
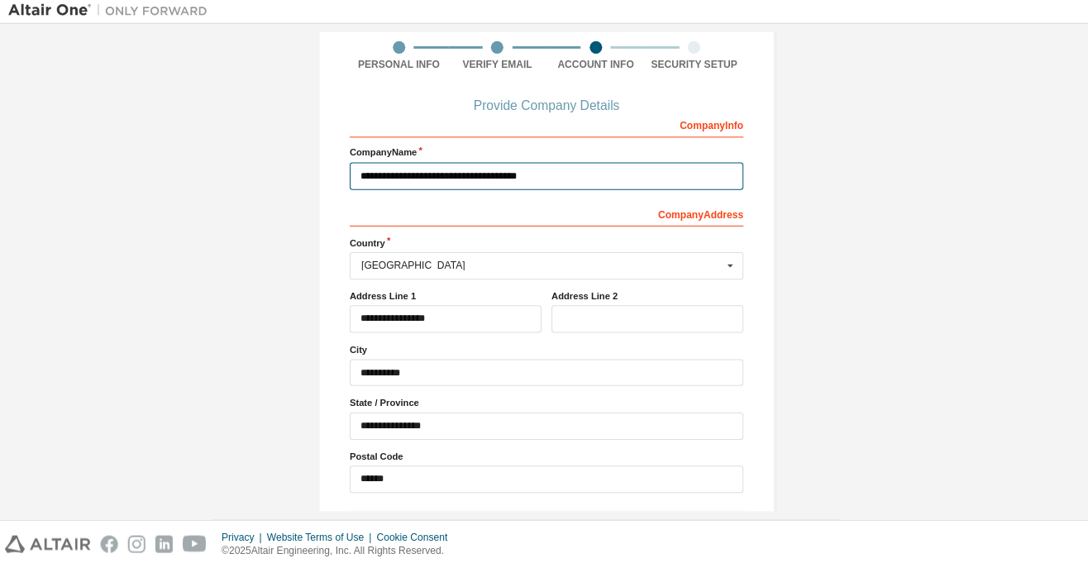
click at [384, 165] on input "**********" at bounding box center [544, 178] width 392 height 27
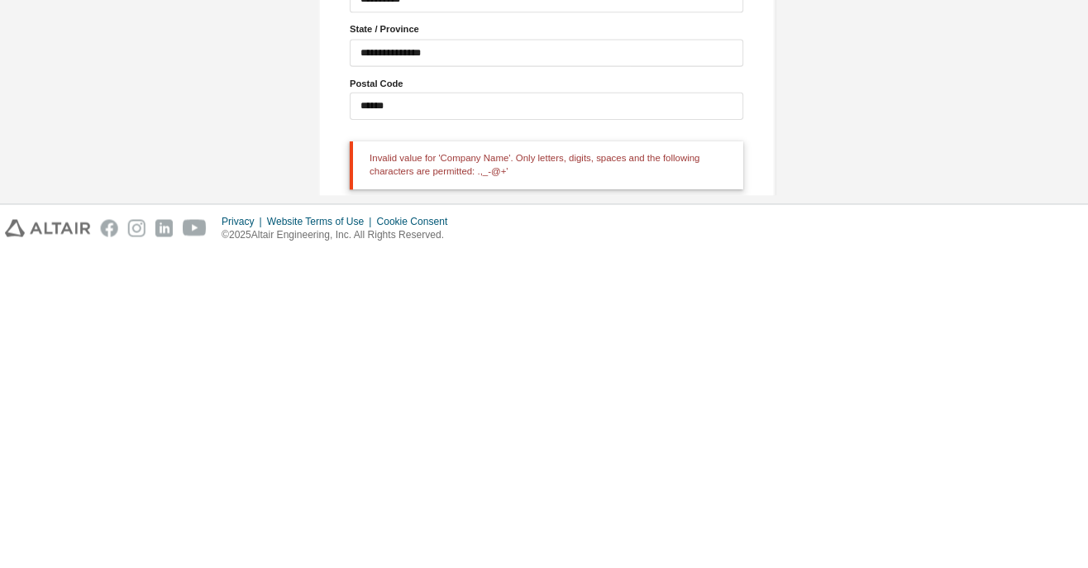
type input "**********"
click at [549, 516] on button "Next" at bounding box center [543, 528] width 74 height 25
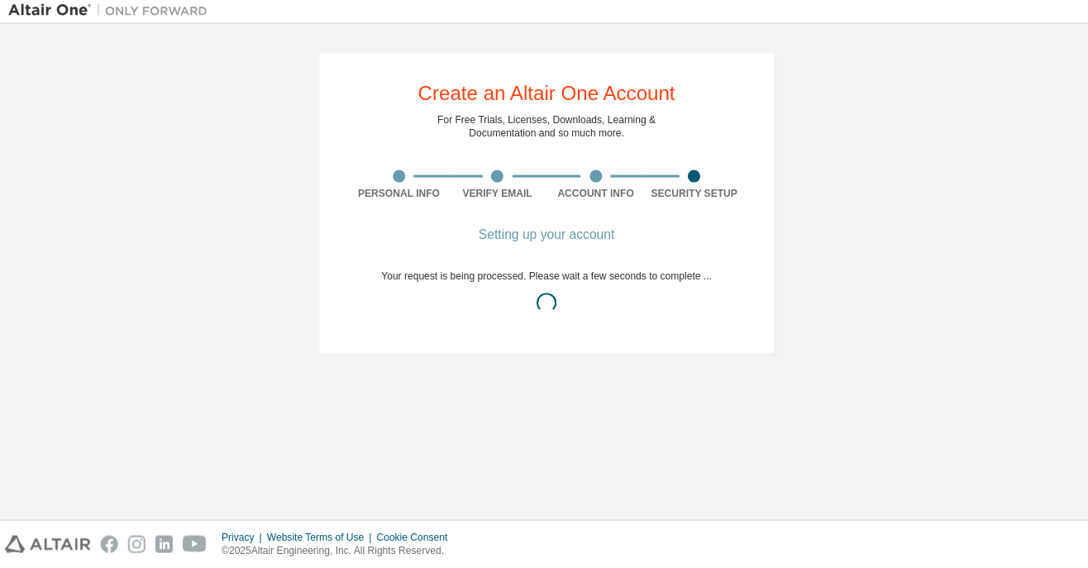
scroll to position [0, 0]
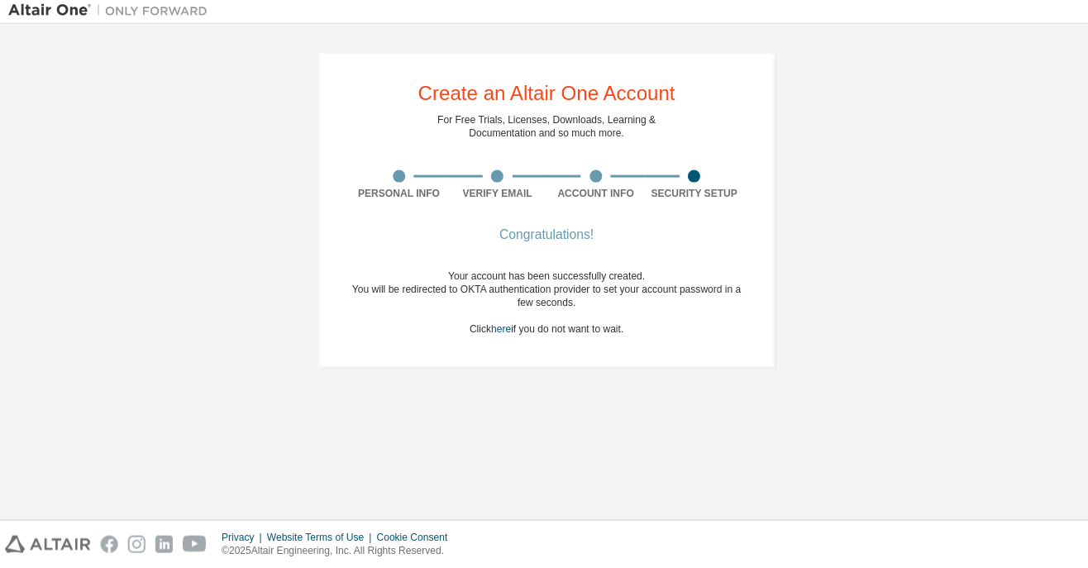
click at [505, 325] on link "here" at bounding box center [499, 331] width 20 height 12
